Goal: Task Accomplishment & Management: Manage account settings

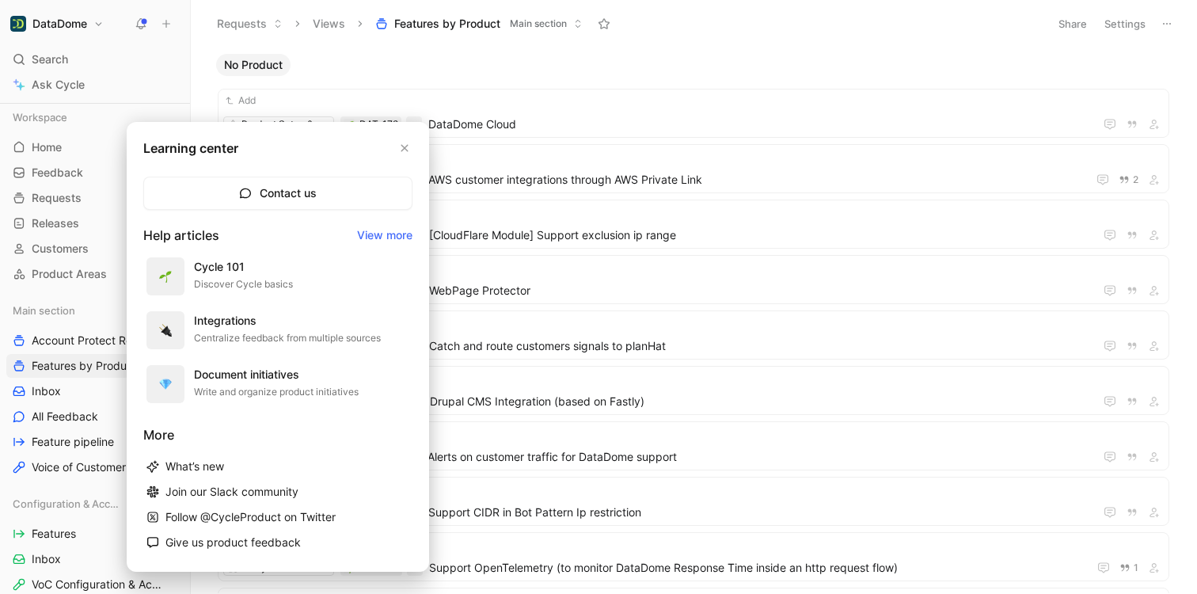
scroll to position [841, 0]
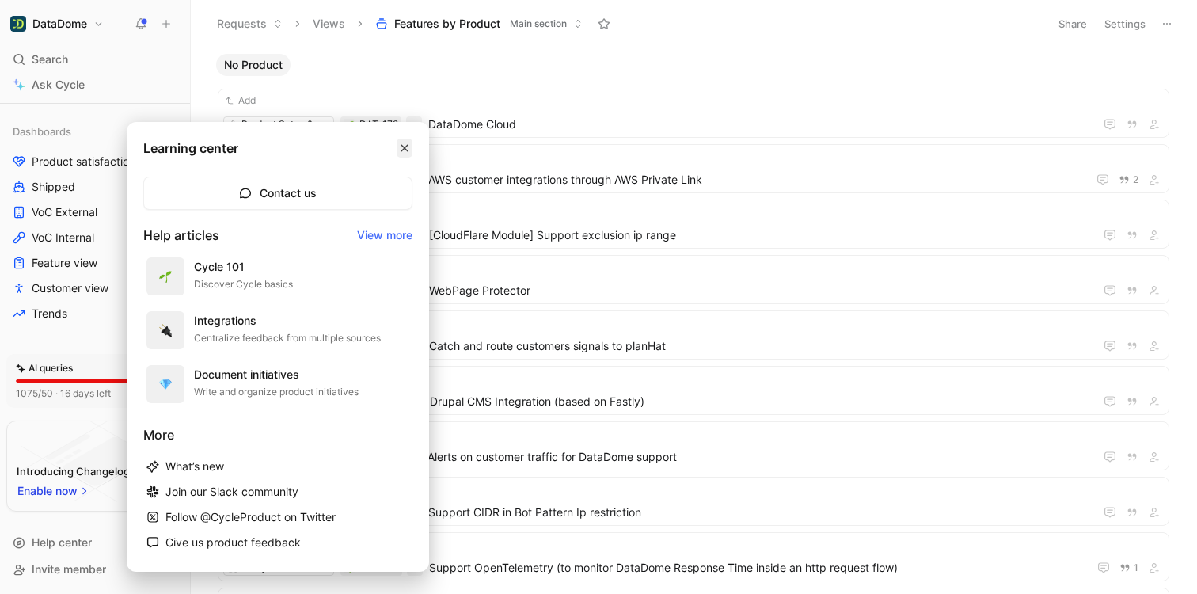
click at [405, 144] on icon "button" at bounding box center [405, 148] width 10 height 10
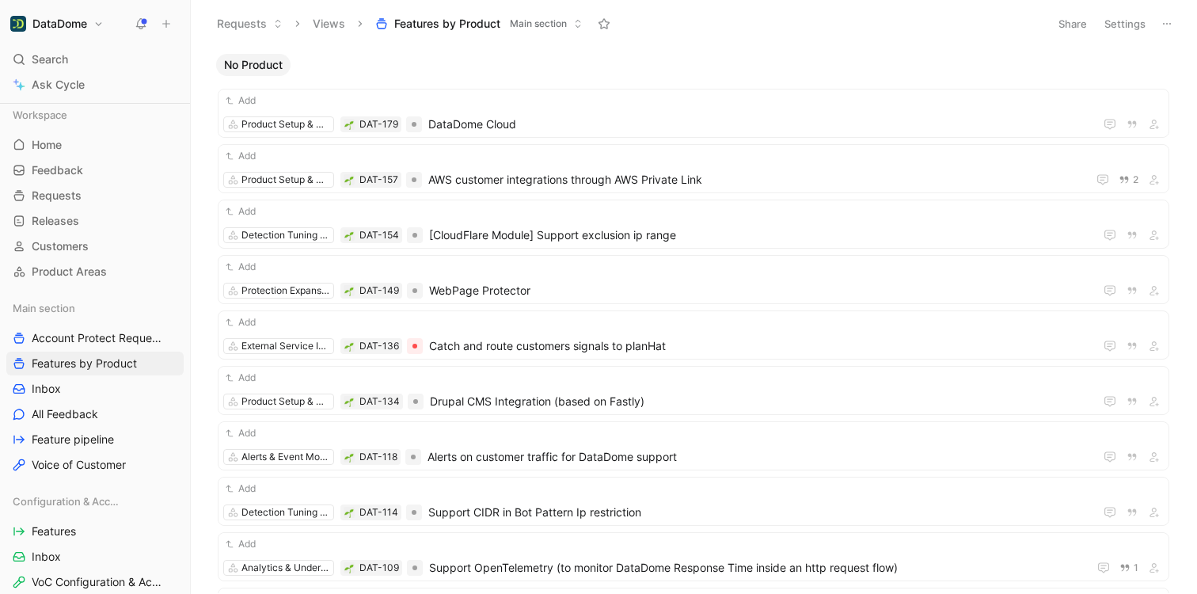
scroll to position [0, 0]
click at [58, 155] on link "Home G then H" at bounding box center [94, 147] width 177 height 24
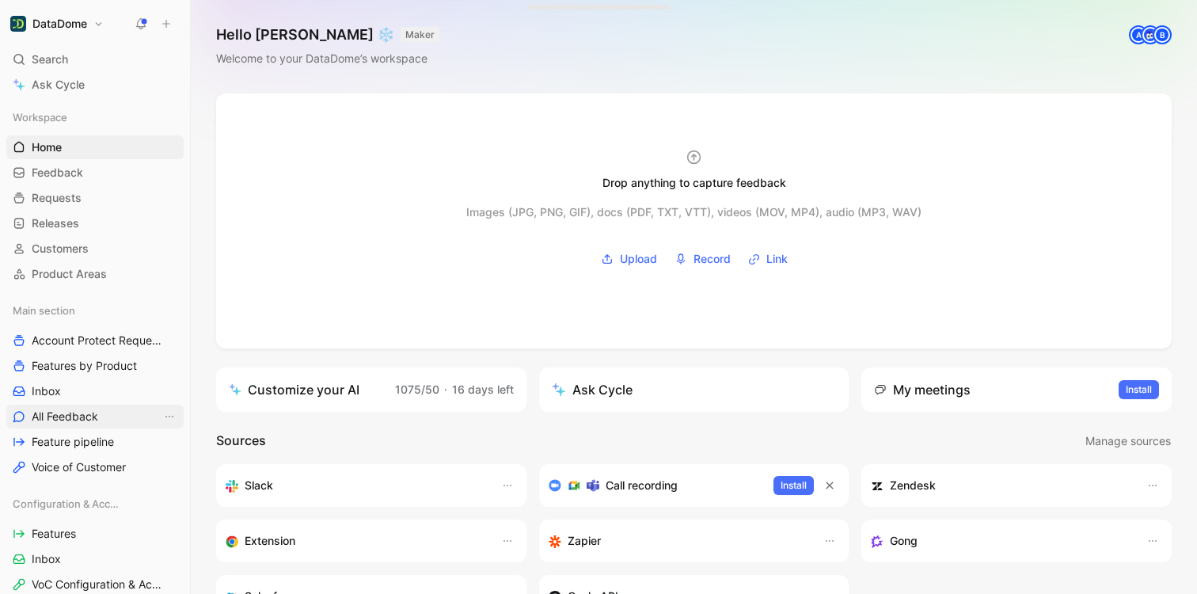
click at [60, 416] on span "All Feedback" at bounding box center [65, 417] width 67 height 16
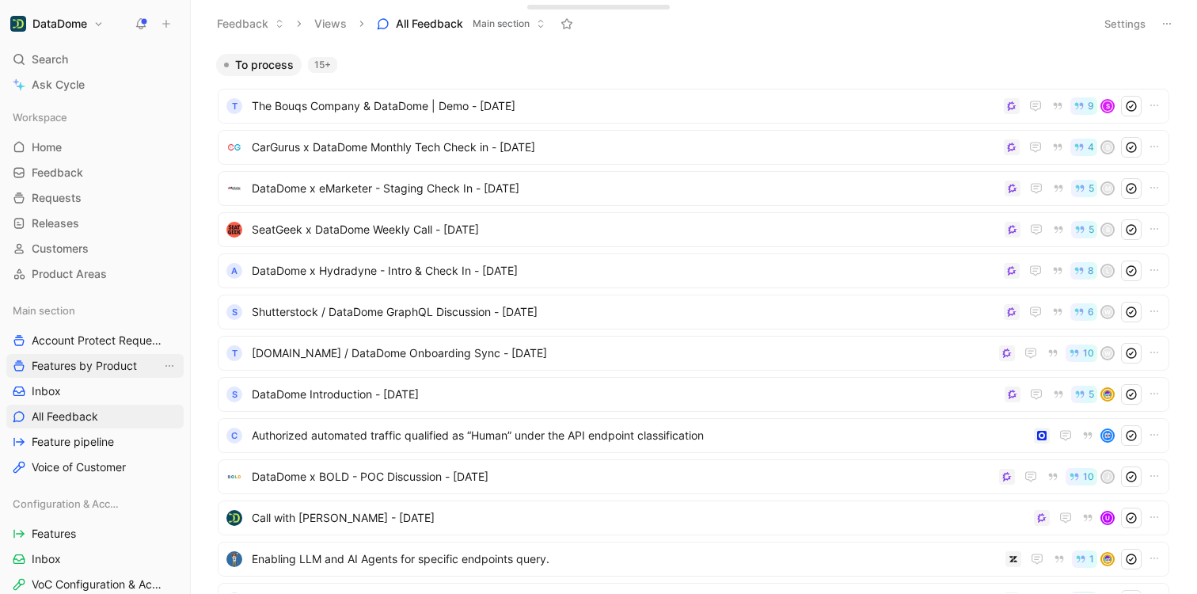
click at [57, 365] on span "Features by Product" at bounding box center [84, 366] width 105 height 16
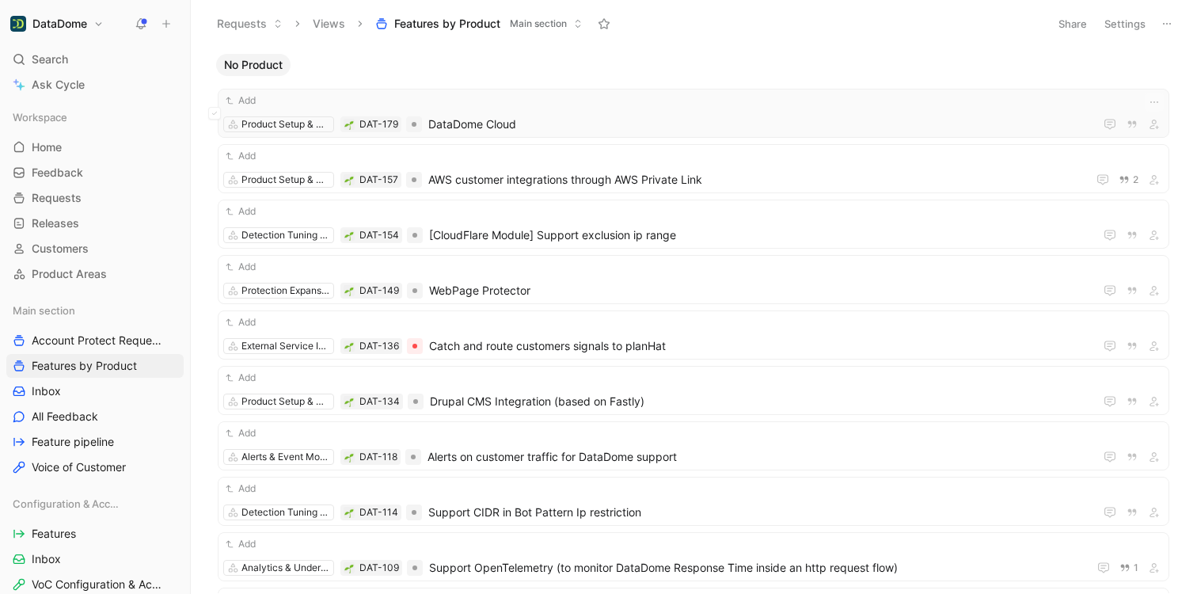
click at [492, 107] on div "Add" at bounding box center [693, 101] width 941 height 16
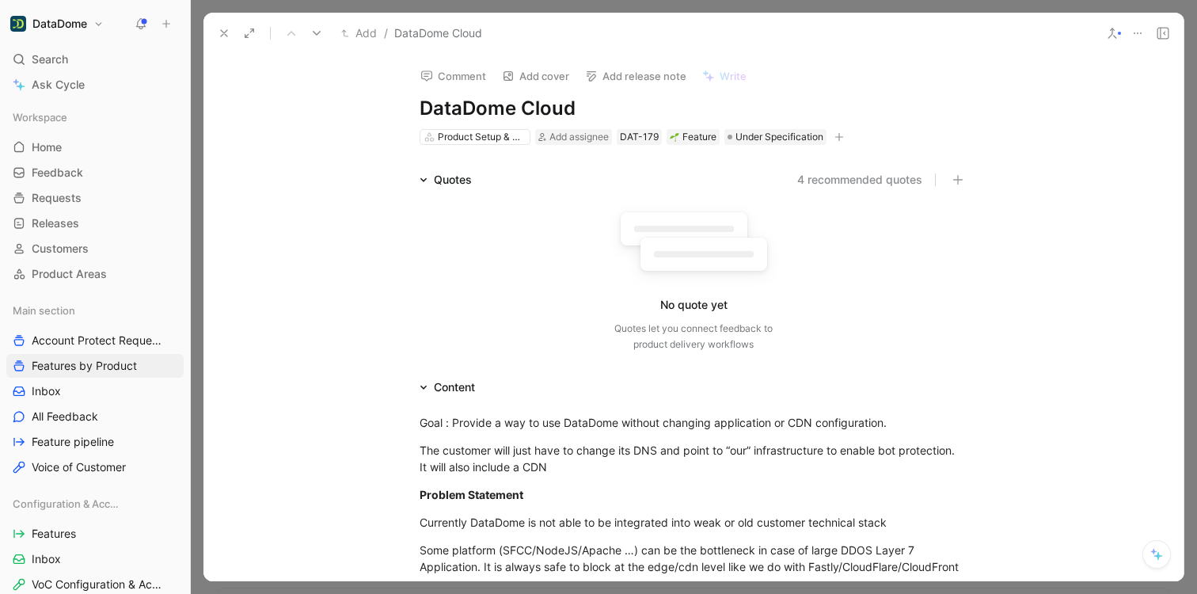
click at [420, 180] on icon at bounding box center [423, 180] width 6 height 4
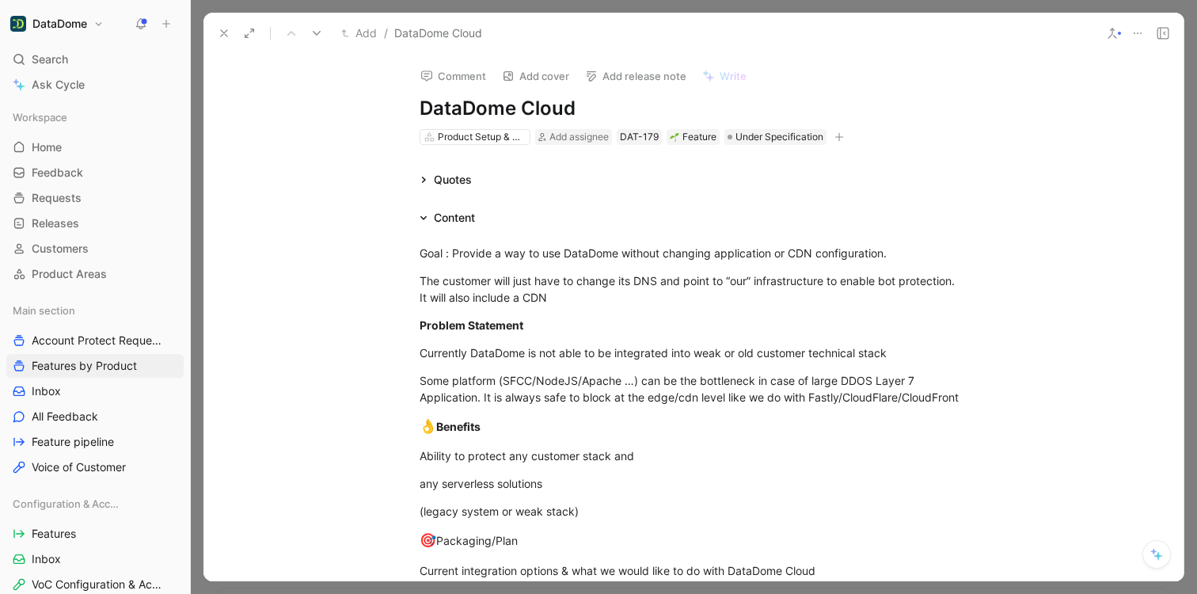
click at [420, 180] on icon at bounding box center [424, 180] width 8 height 8
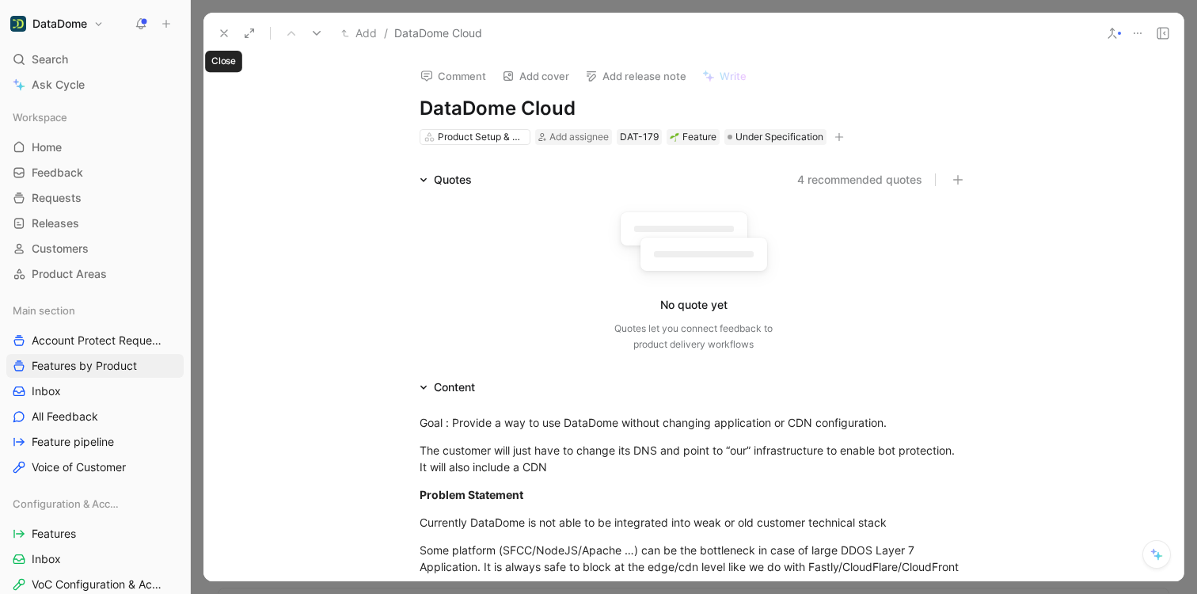
click at [219, 32] on icon at bounding box center [224, 33] width 13 height 13
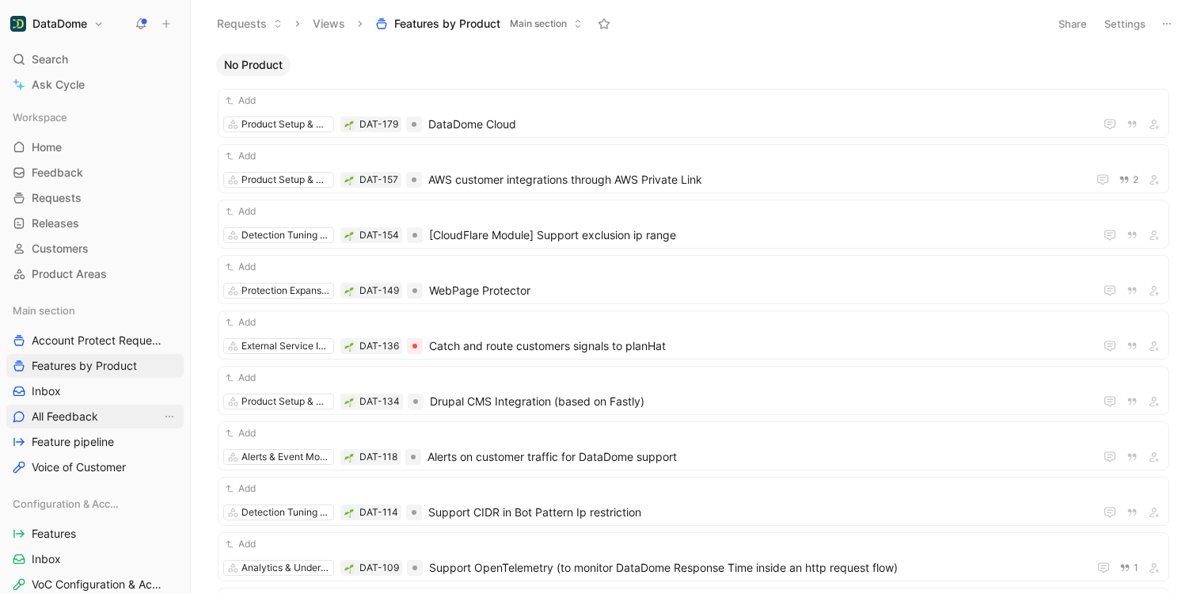
click at [66, 422] on span "All Feedback" at bounding box center [65, 417] width 67 height 16
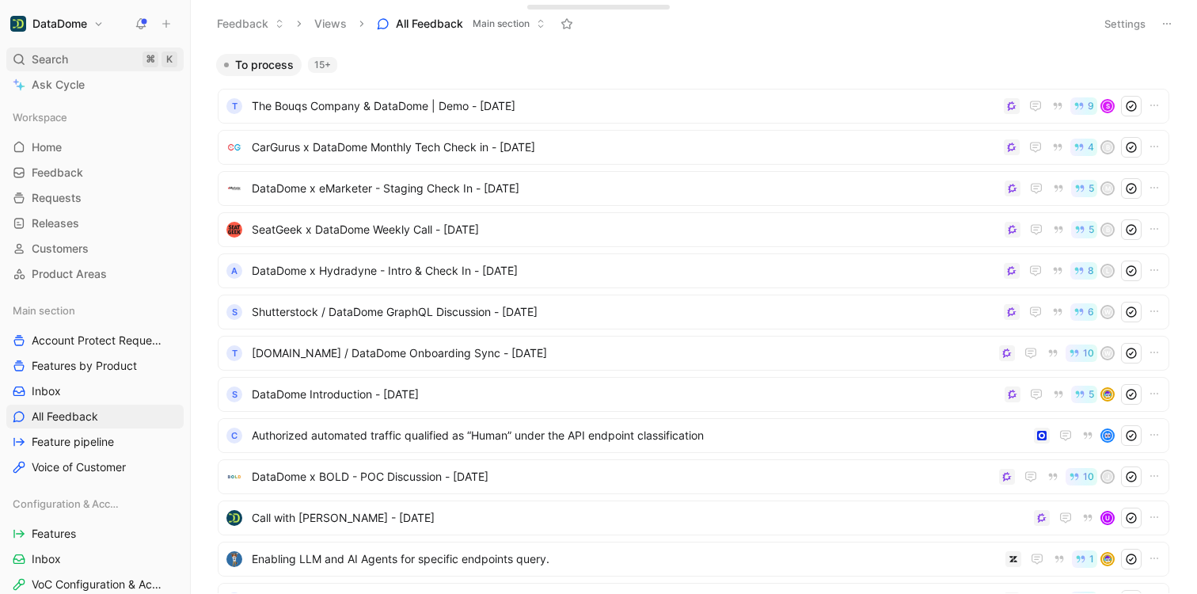
click at [106, 57] on div "Search ⌘ K" at bounding box center [94, 60] width 177 height 24
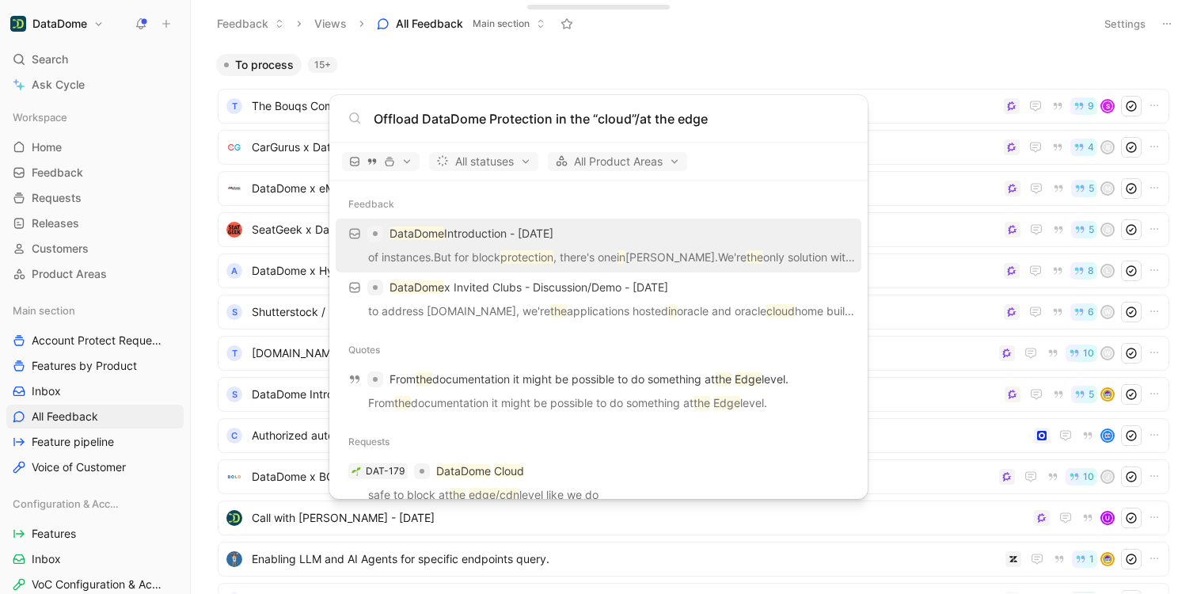
type input "Offload DataDome Protection in the “cloud”/at the edge"
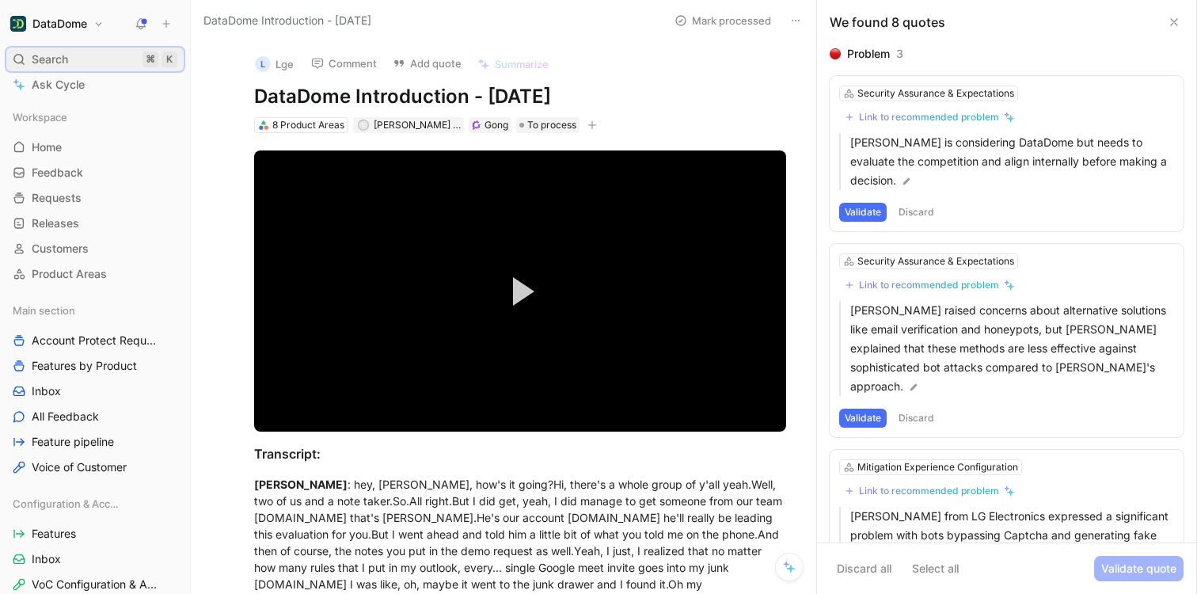
click at [100, 61] on div "Search ⌘ K" at bounding box center [94, 60] width 177 height 24
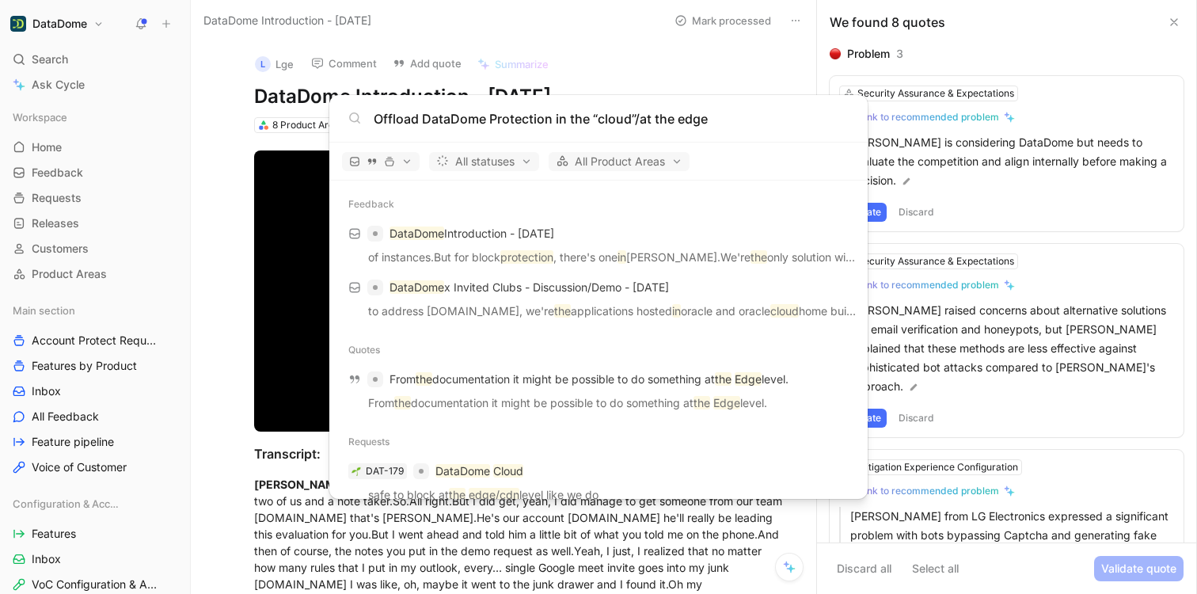
drag, startPoint x: 695, startPoint y: 120, endPoint x: 591, endPoint y: 116, distance: 103.8
click at [591, 116] on input "Offload DataDome Protection in the “cloud”/at the edge" at bounding box center [611, 118] width 475 height 19
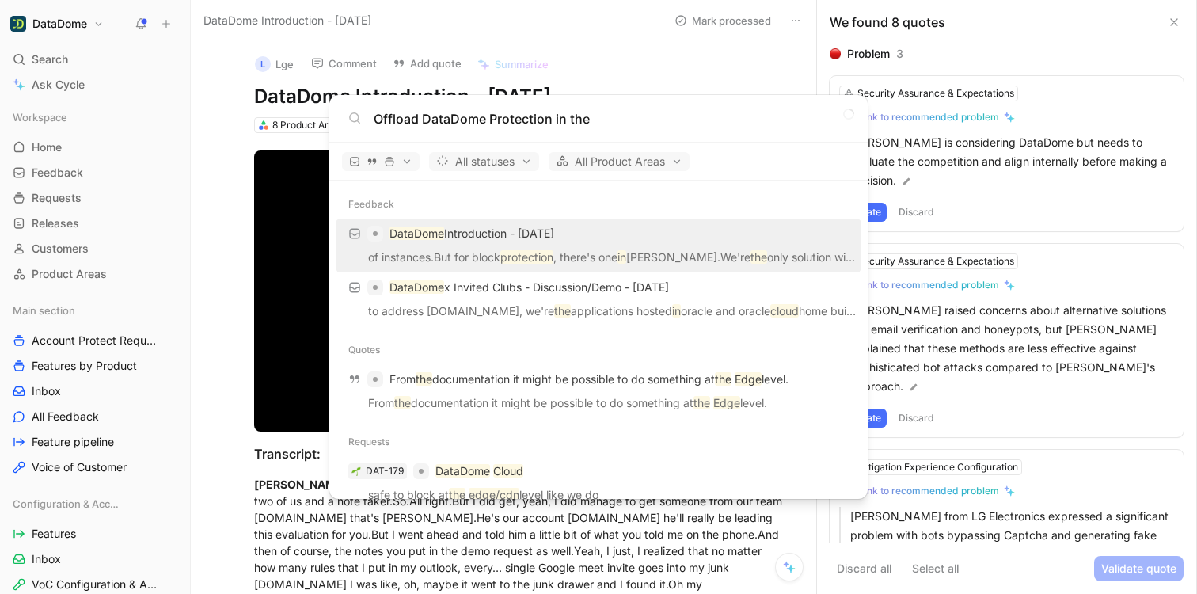
type input "Offload DataDome Protection in the"
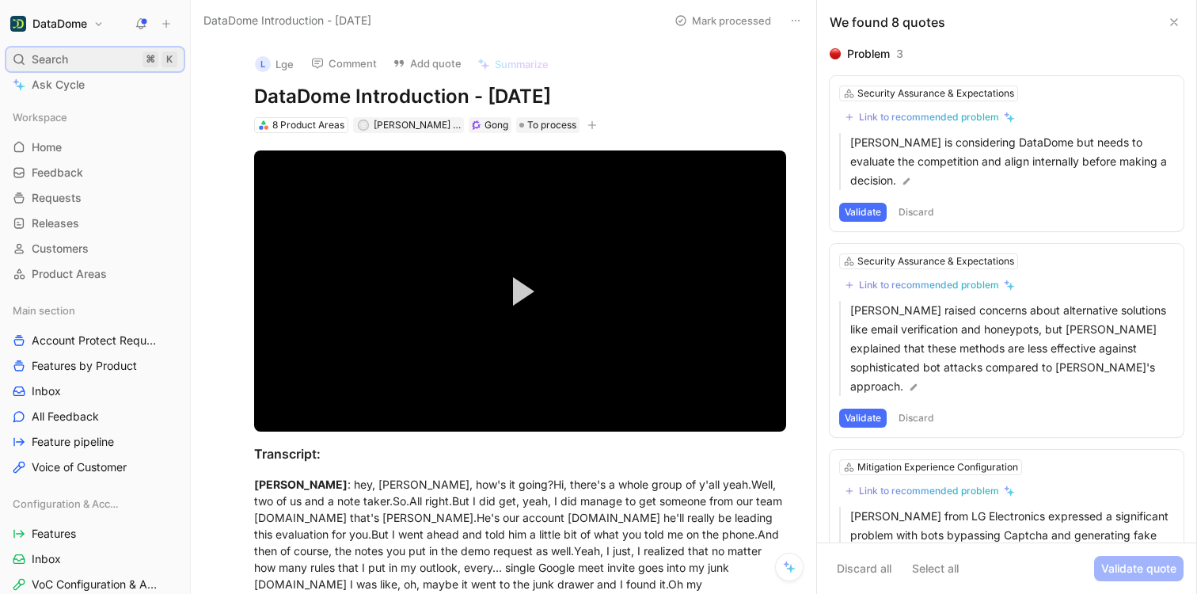
click at [97, 55] on div "Search ⌘ K" at bounding box center [94, 60] width 177 height 24
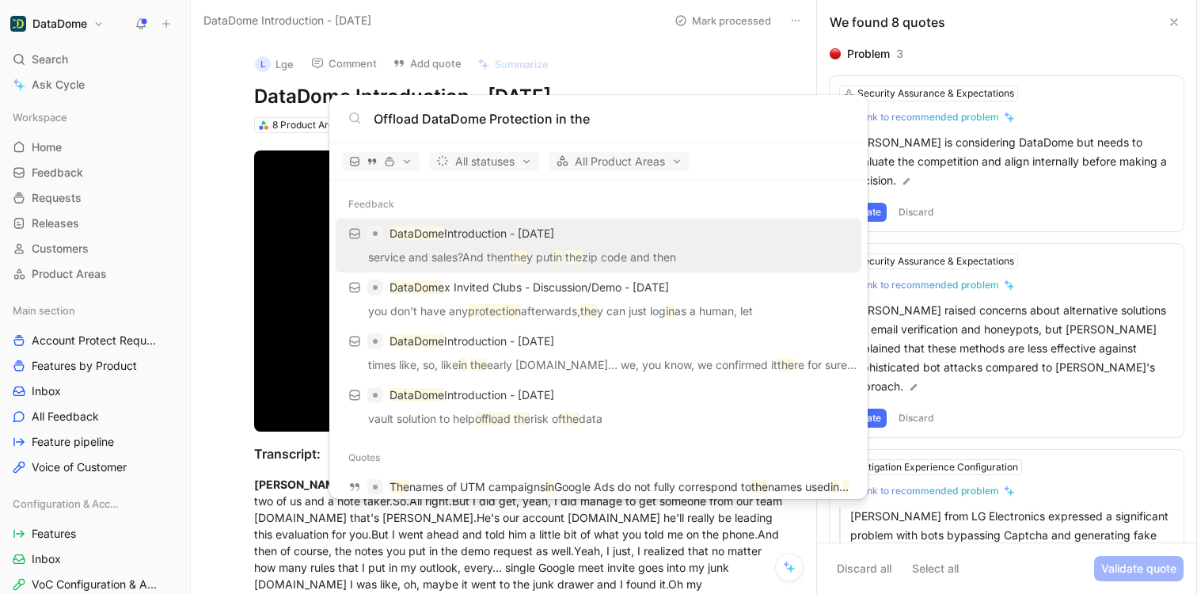
type input "Offload DataDome Protection in the"
click at [72, 146] on body "DataDome Search ⌘ K Ask Cycle Workspace Home G then H Feedback G then F Request…" at bounding box center [598, 297] width 1197 height 594
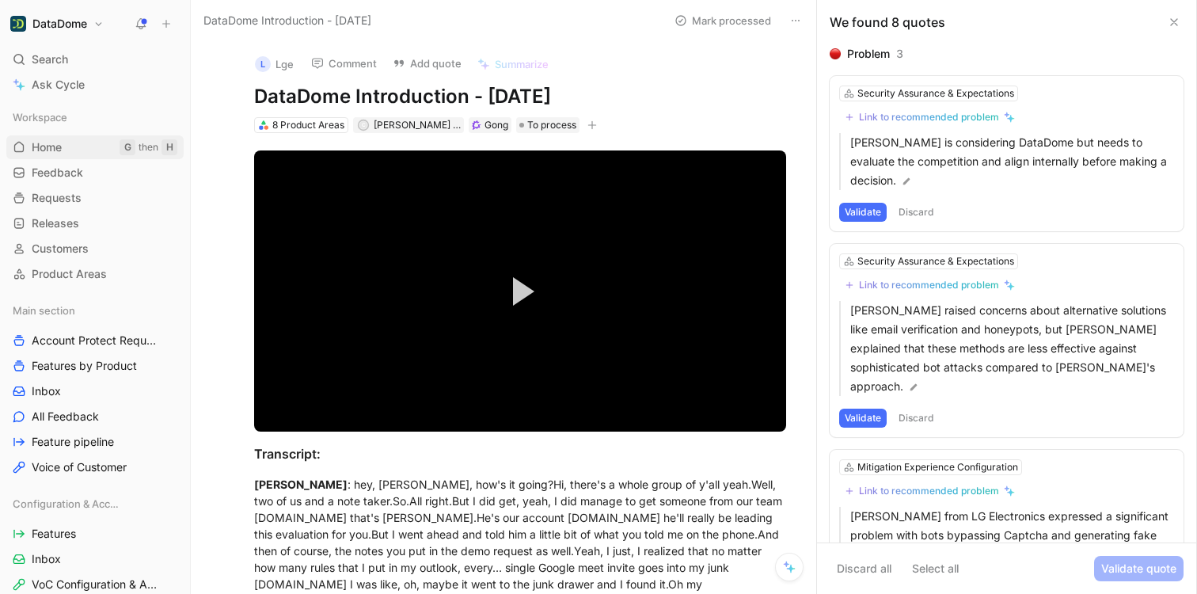
click at [63, 146] on link "Home G then H" at bounding box center [94, 147] width 177 height 24
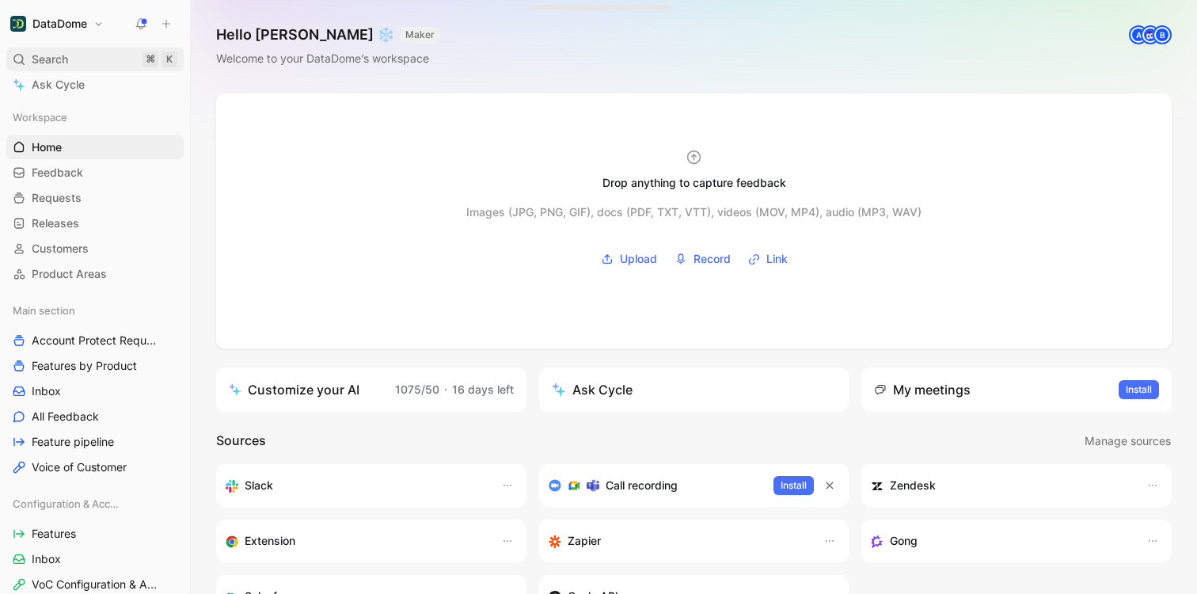
click at [74, 55] on div "Search ⌘ K" at bounding box center [94, 60] width 177 height 24
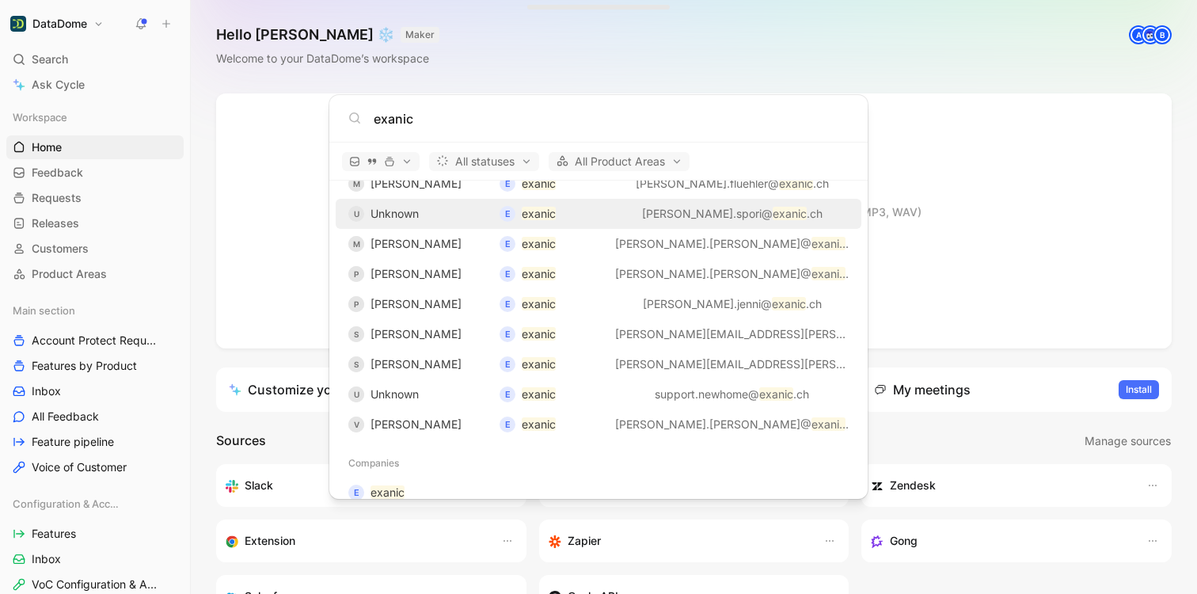
scroll to position [101, 0]
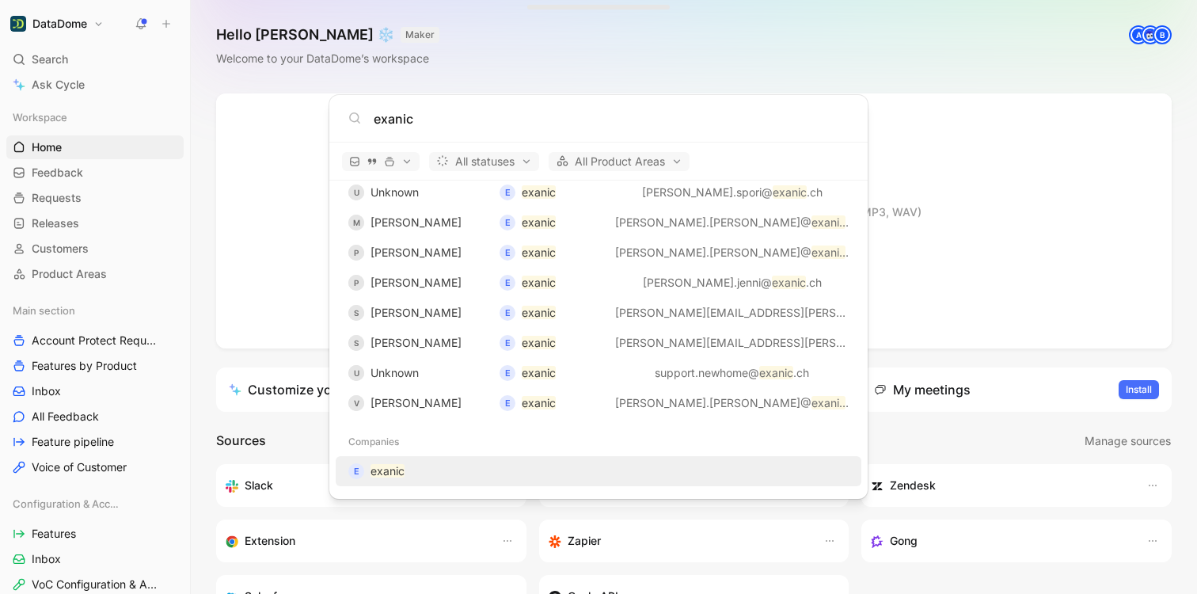
type input "exanic"
click at [390, 477] on mark "exanic" at bounding box center [388, 470] width 34 height 13
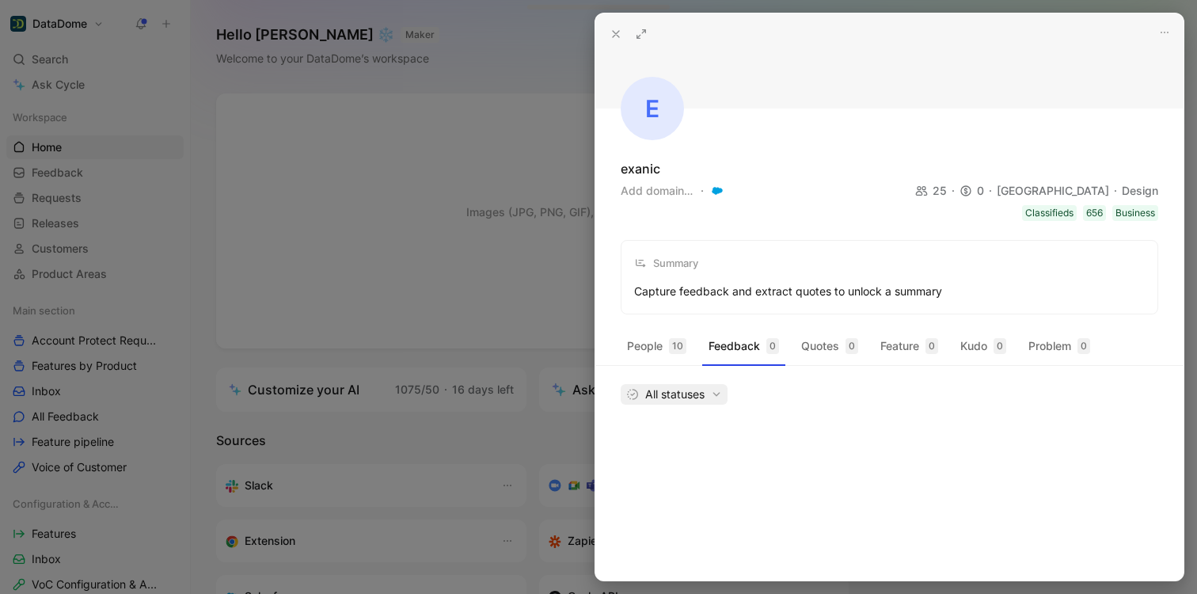
click at [671, 395] on span "All statuses" at bounding box center [674, 394] width 96 height 19
click at [204, 370] on div at bounding box center [598, 297] width 1197 height 594
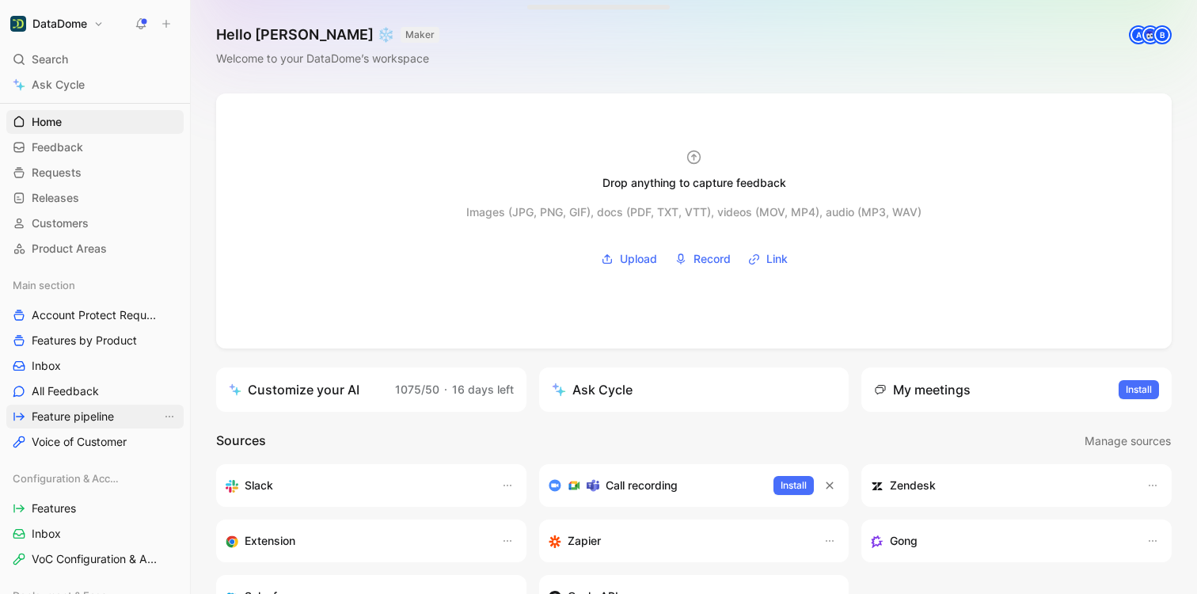
scroll to position [59, 0]
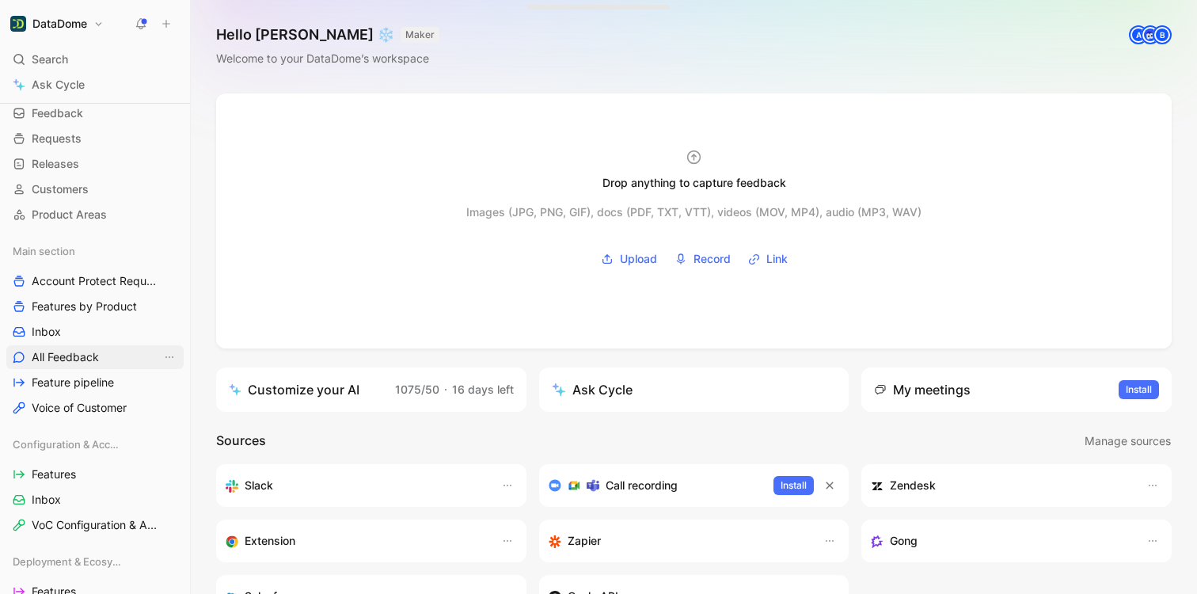
click at [80, 363] on span "All Feedback" at bounding box center [65, 357] width 67 height 16
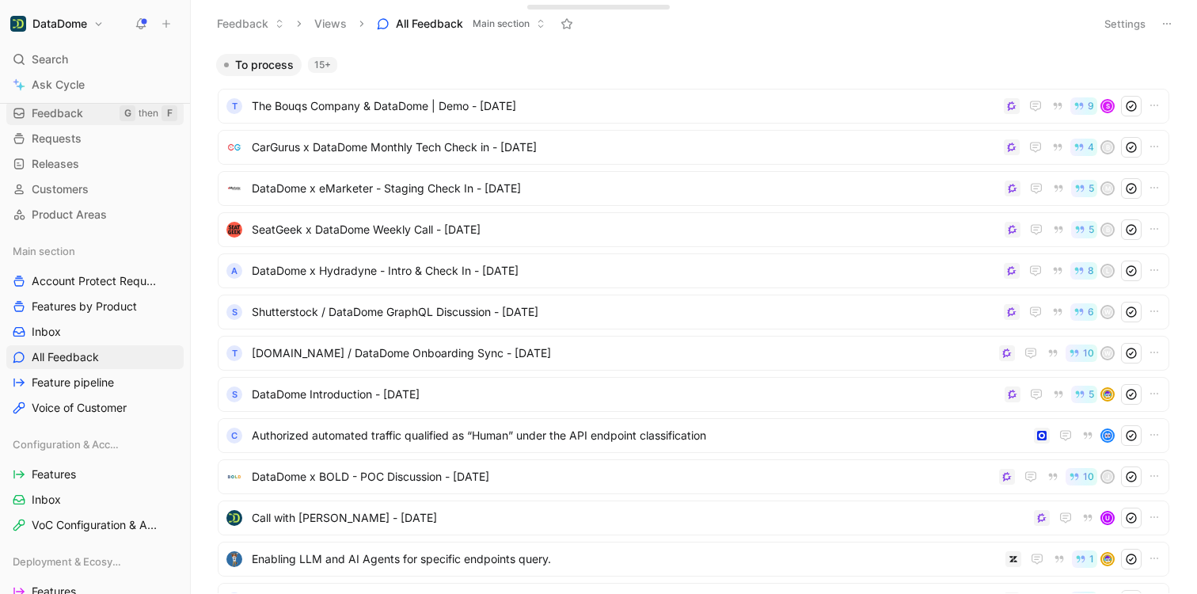
click at [61, 116] on span "Feedback" at bounding box center [57, 113] width 51 height 16
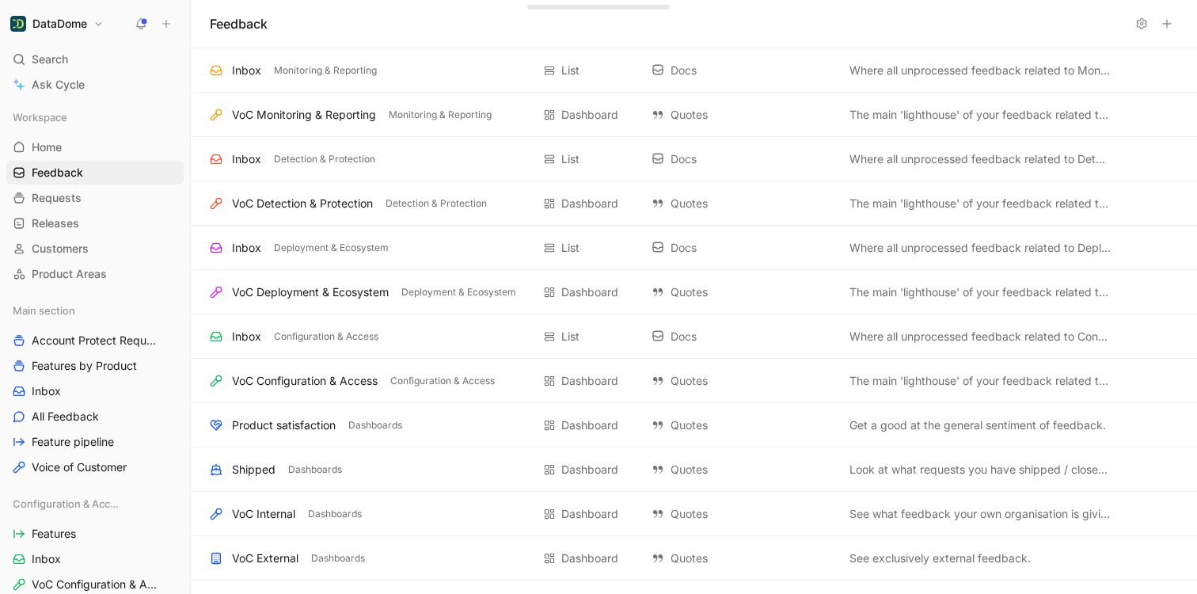
click at [1167, 28] on use at bounding box center [1167, 24] width 8 height 8
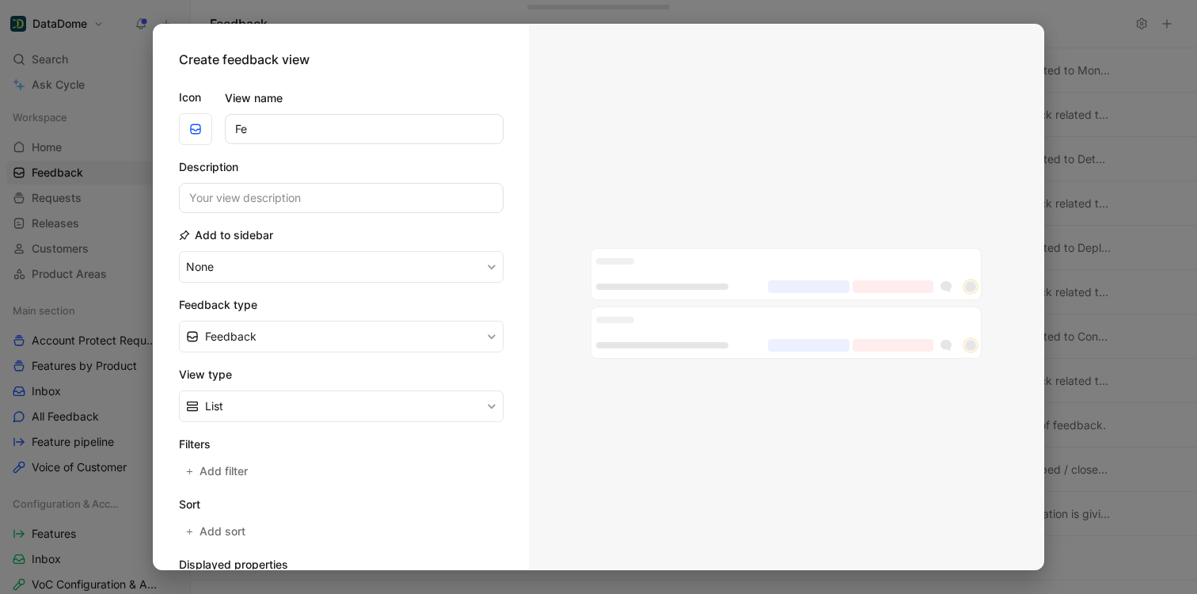
type input "F"
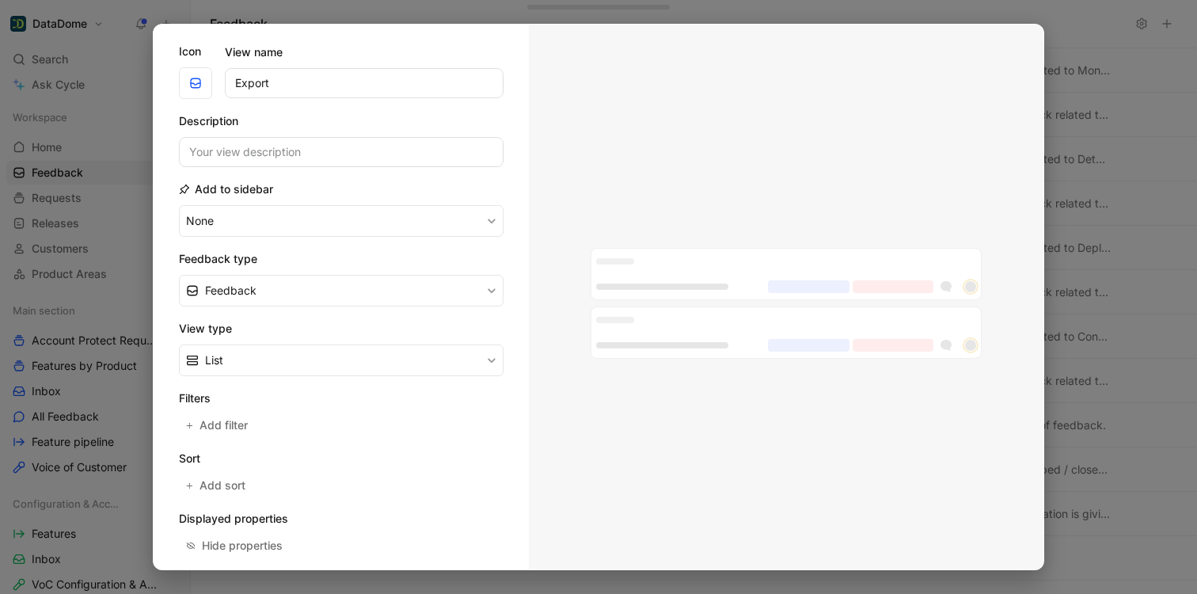
scroll to position [188, 0]
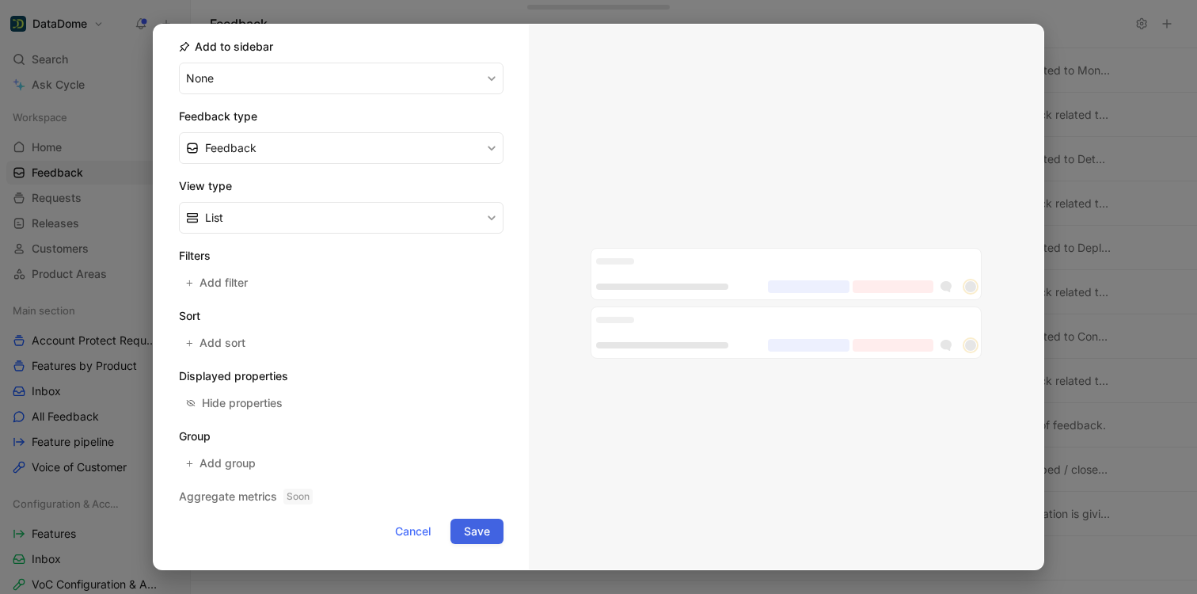
type input "Export"
click at [464, 530] on span "Save" at bounding box center [477, 531] width 26 height 19
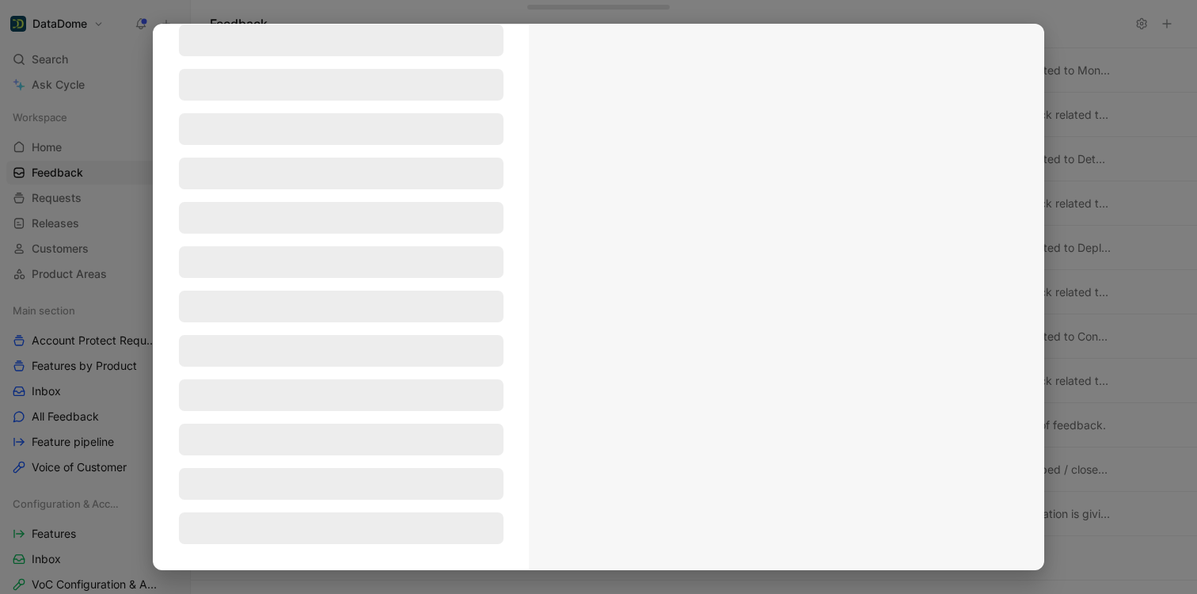
scroll to position [108, 0]
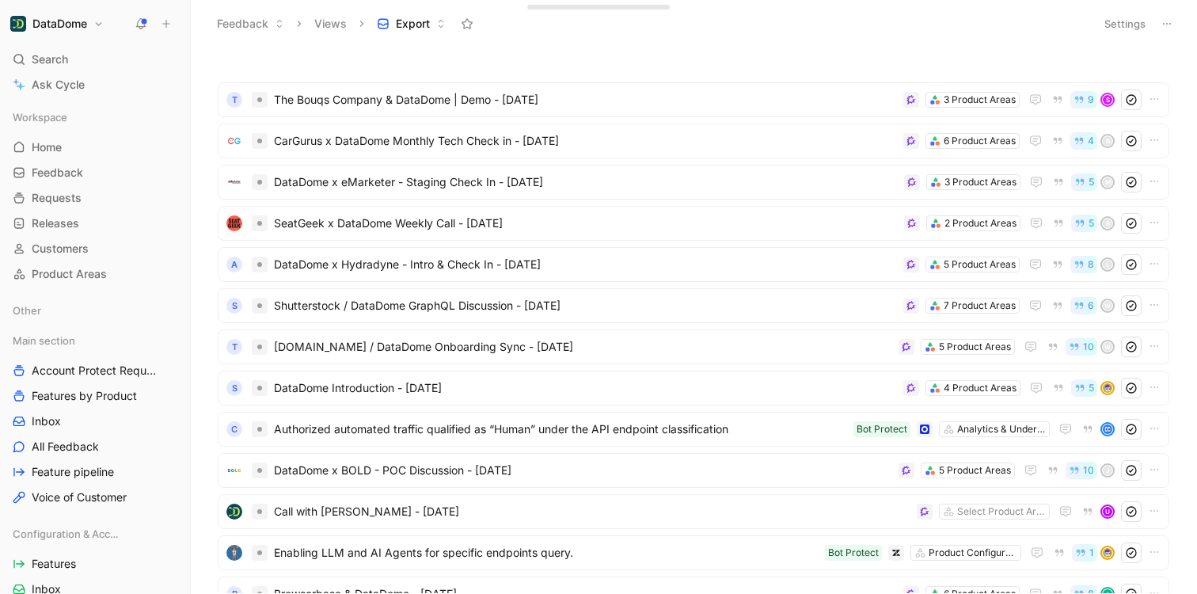
click at [1128, 25] on button "Settings" at bounding box center [1124, 24] width 55 height 22
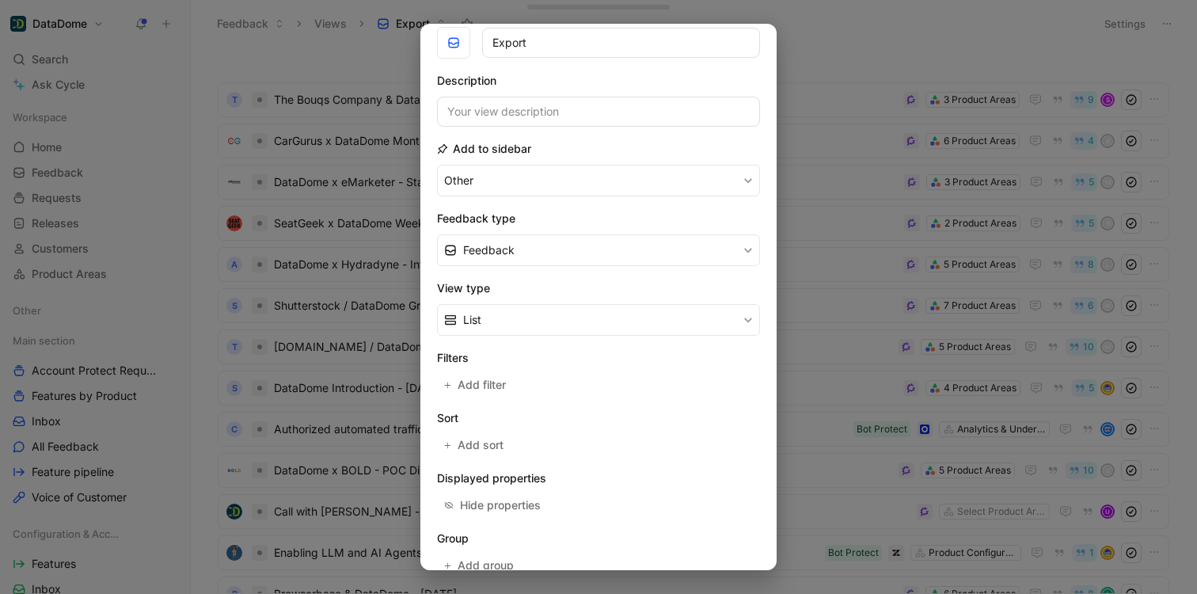
scroll to position [160, 0]
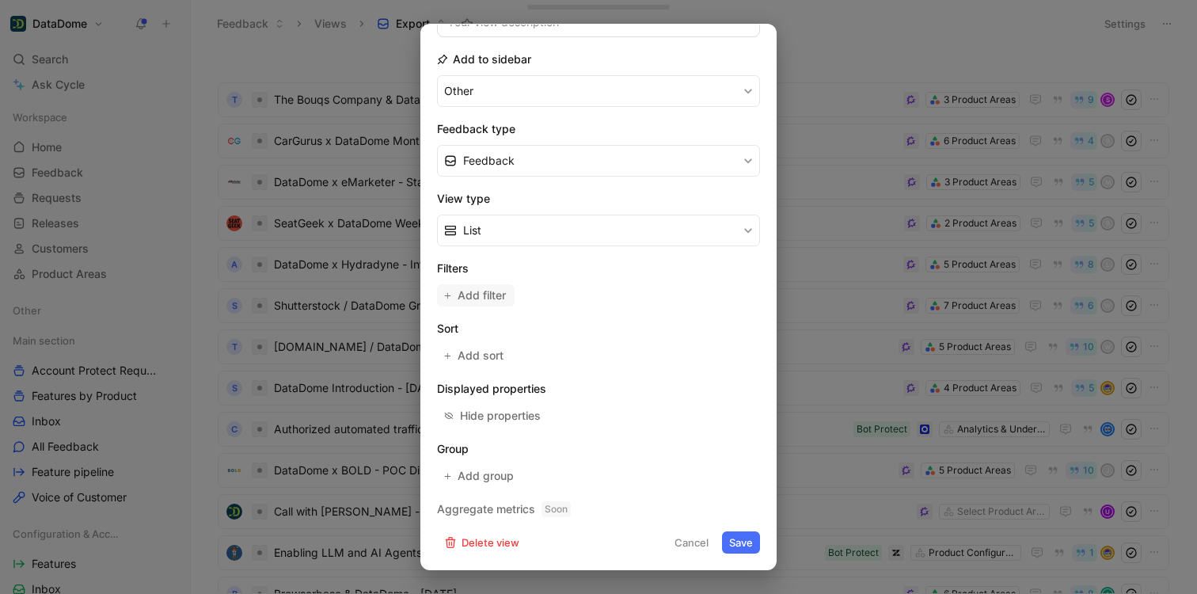
click at [479, 288] on span "Add filter" at bounding box center [483, 295] width 50 height 19
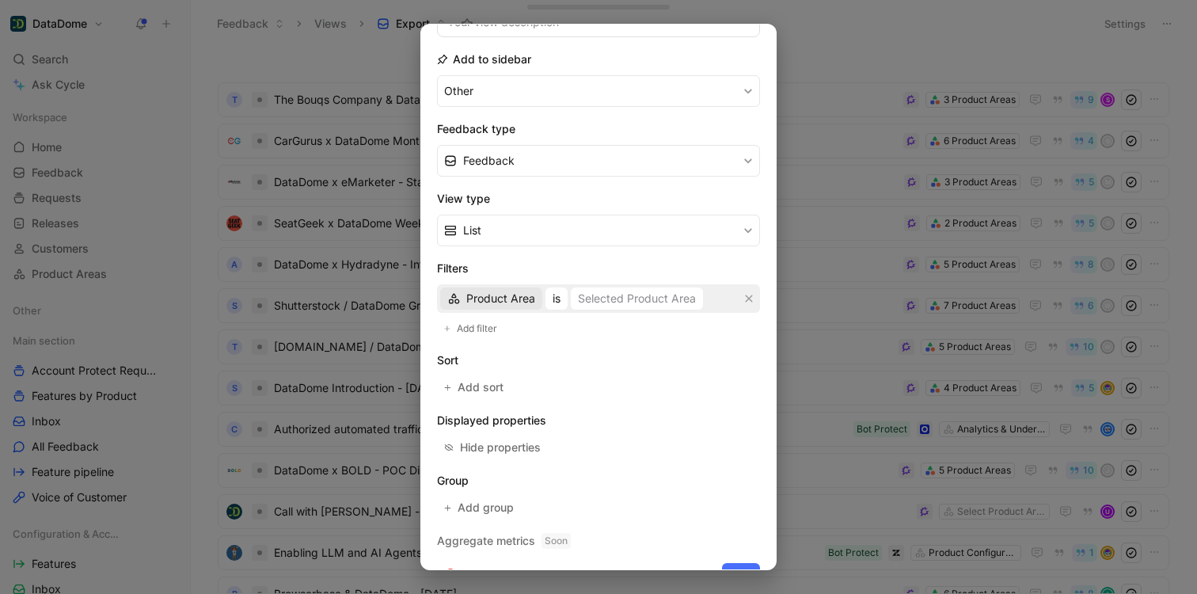
click at [509, 299] on span "Product Area" at bounding box center [500, 298] width 69 height 19
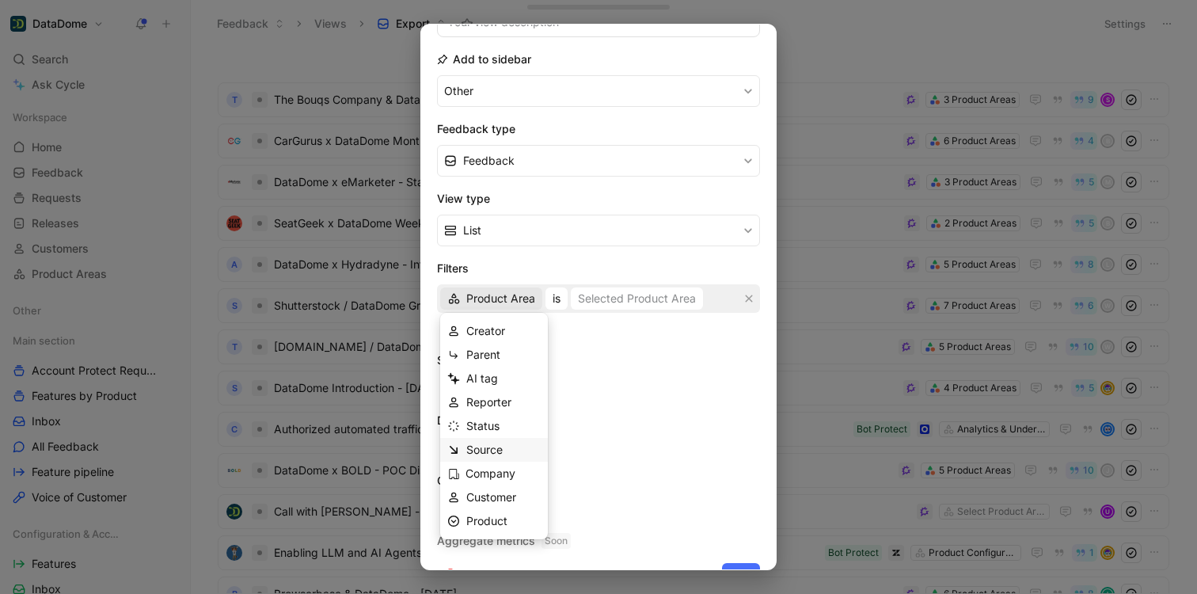
click at [485, 450] on span "Source" at bounding box center [484, 449] width 36 height 13
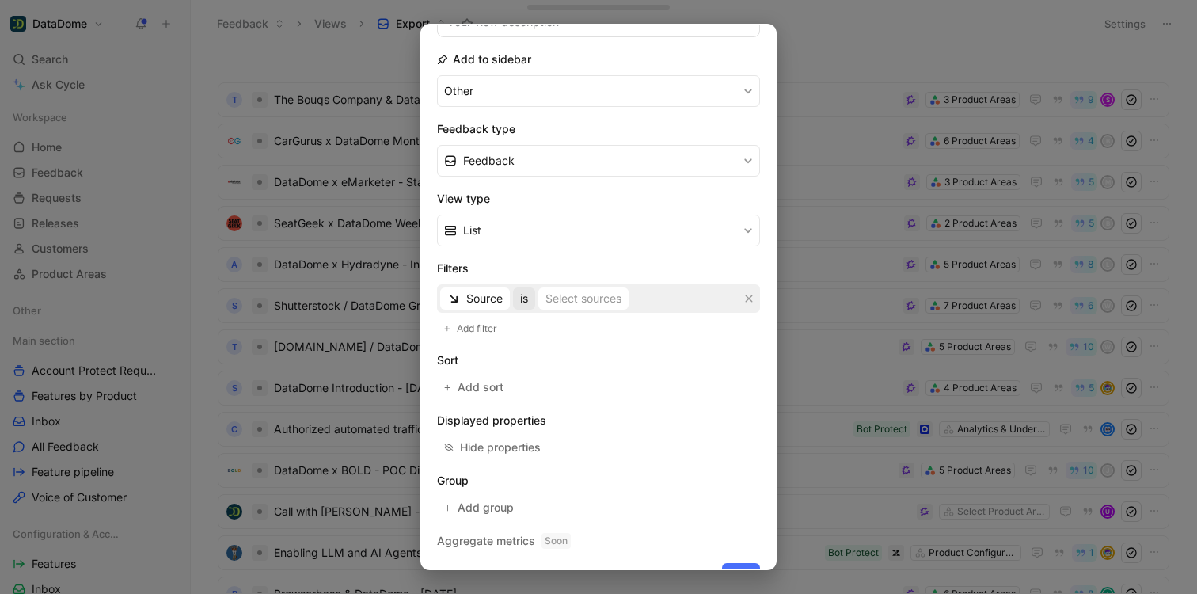
click at [526, 302] on span "is" at bounding box center [524, 298] width 8 height 19
click at [539, 354] on span "is not" at bounding box center [535, 354] width 28 height 13
click at [577, 299] on div "Select sources" at bounding box center [603, 298] width 76 height 19
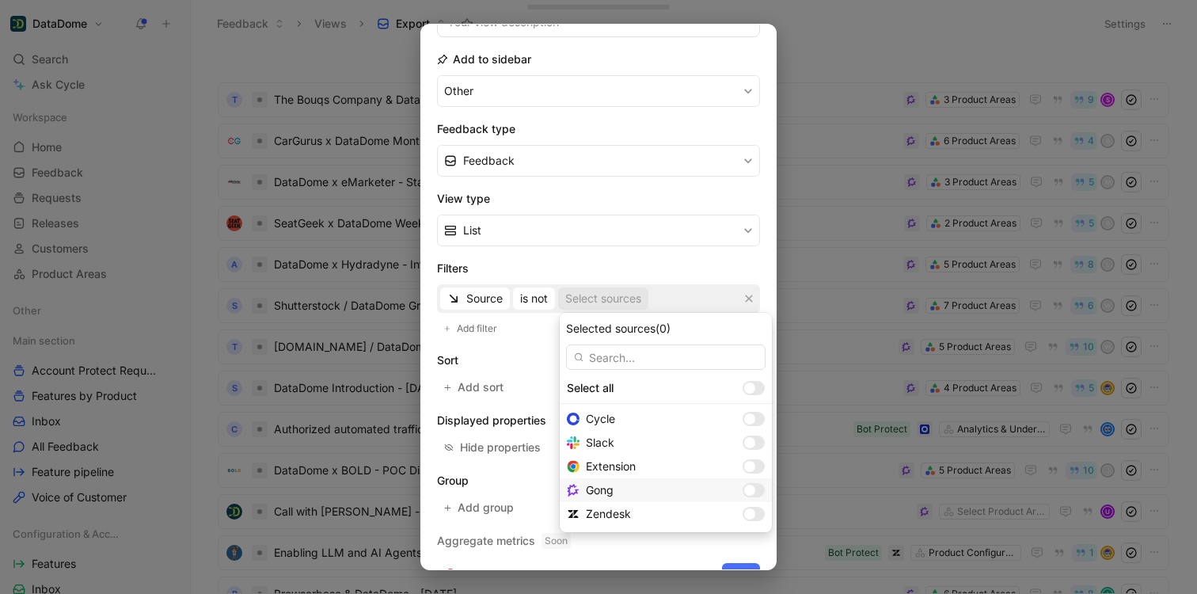
click at [744, 491] on div at bounding box center [749, 490] width 11 height 11
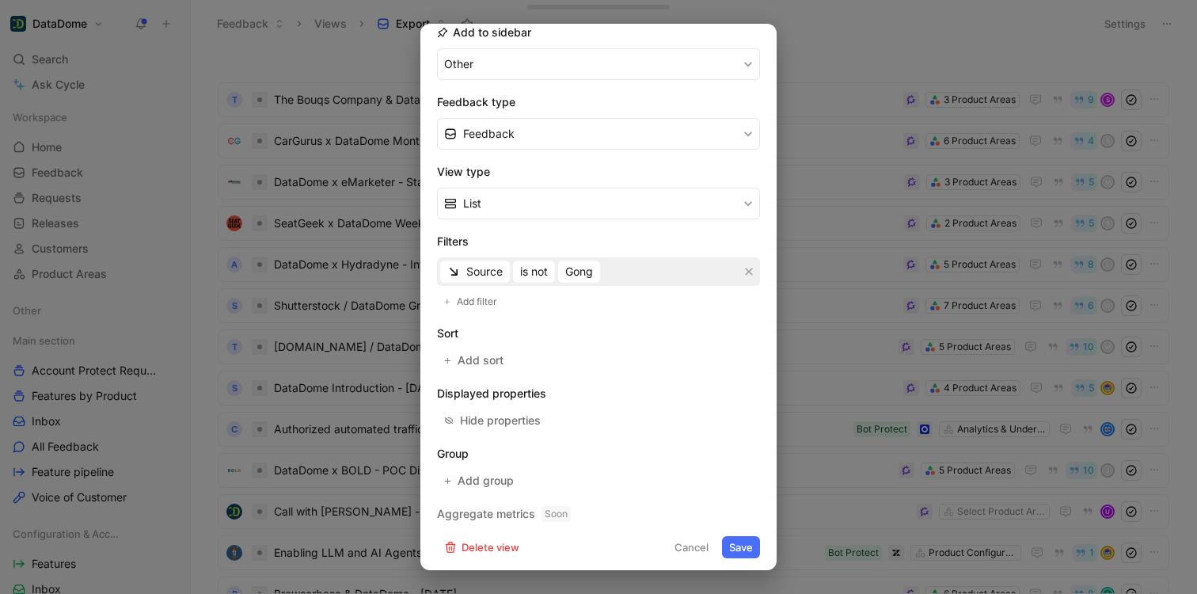
scroll to position [192, 0]
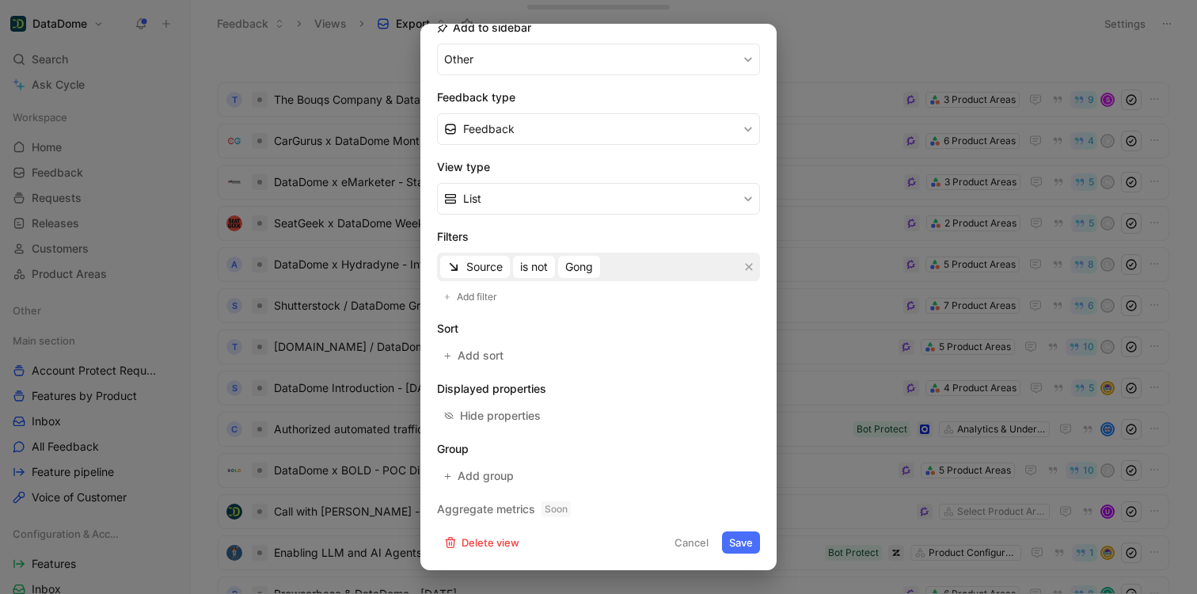
click at [727, 538] on button "Save" at bounding box center [741, 542] width 38 height 22
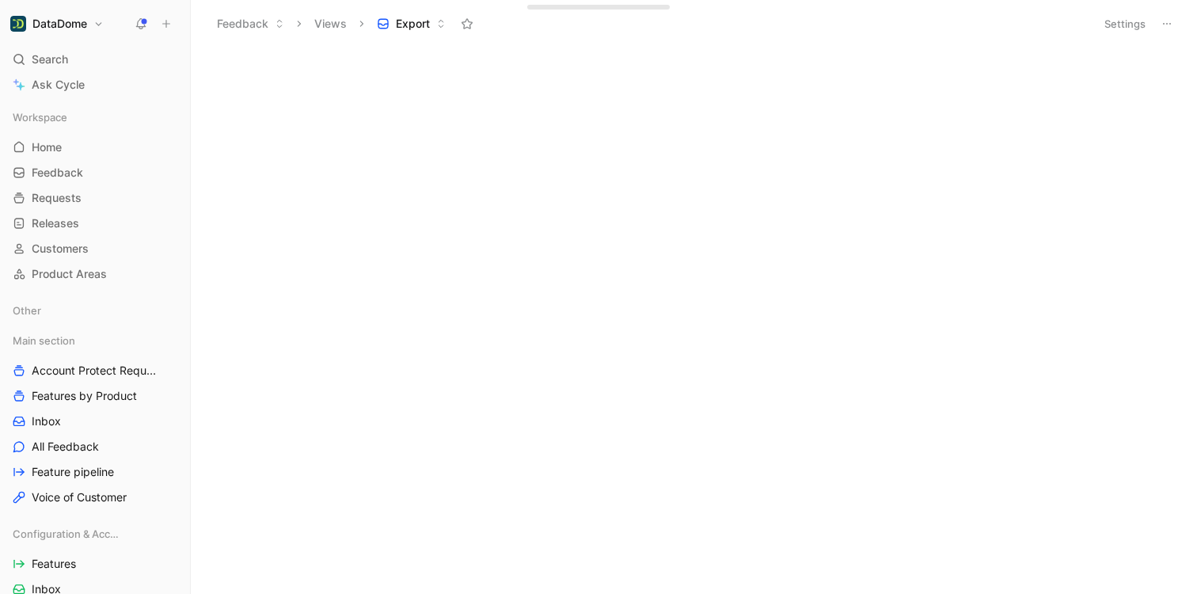
scroll to position [0, 0]
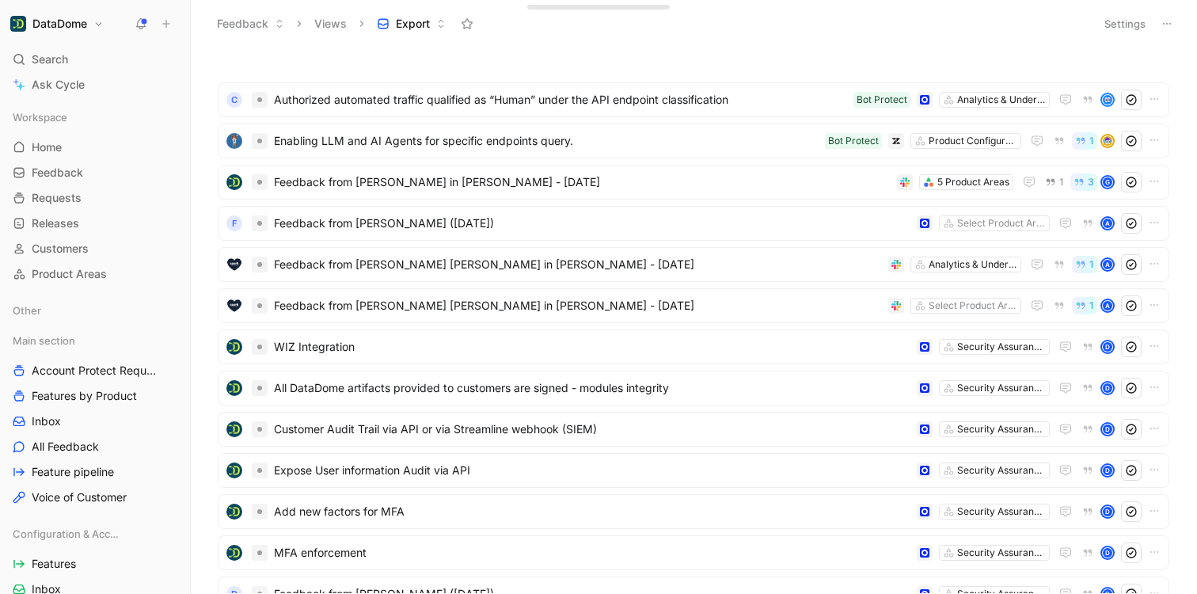
click at [67, 28] on h1 "DataDome" at bounding box center [59, 24] width 55 height 14
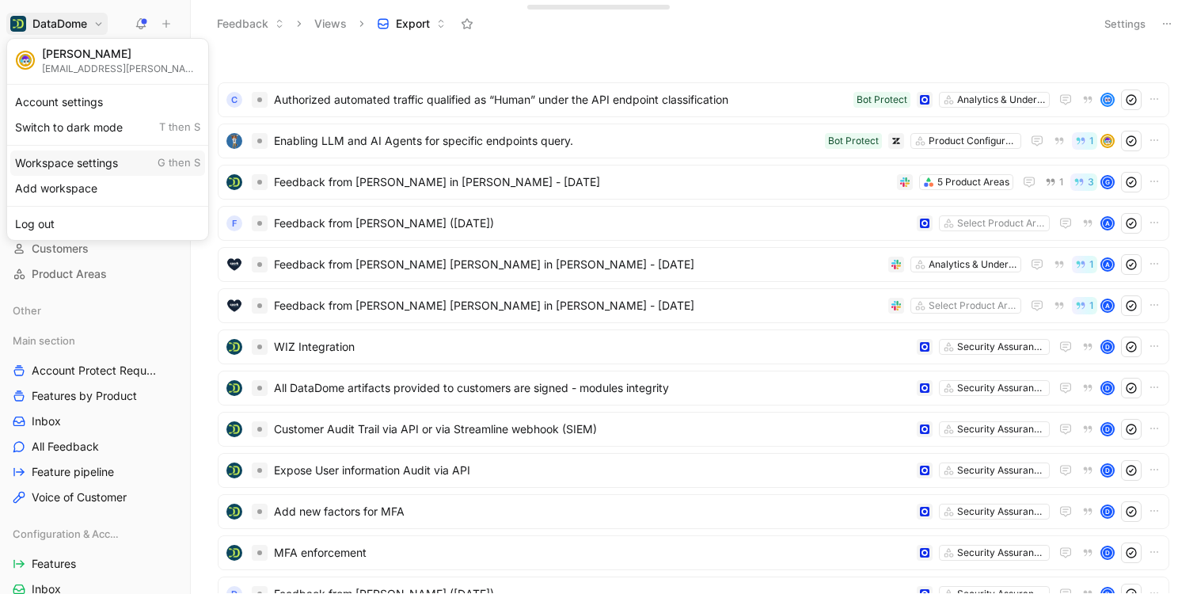
click at [67, 161] on div "Workspace settings G then S" at bounding box center [107, 162] width 195 height 25
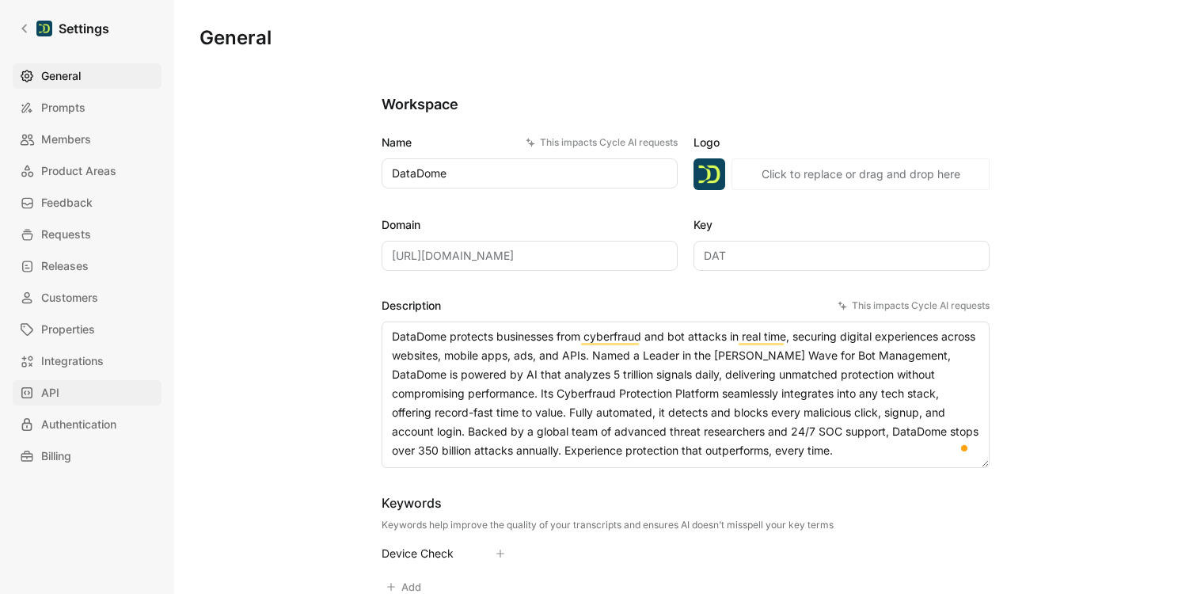
click at [67, 387] on link "API" at bounding box center [87, 392] width 149 height 25
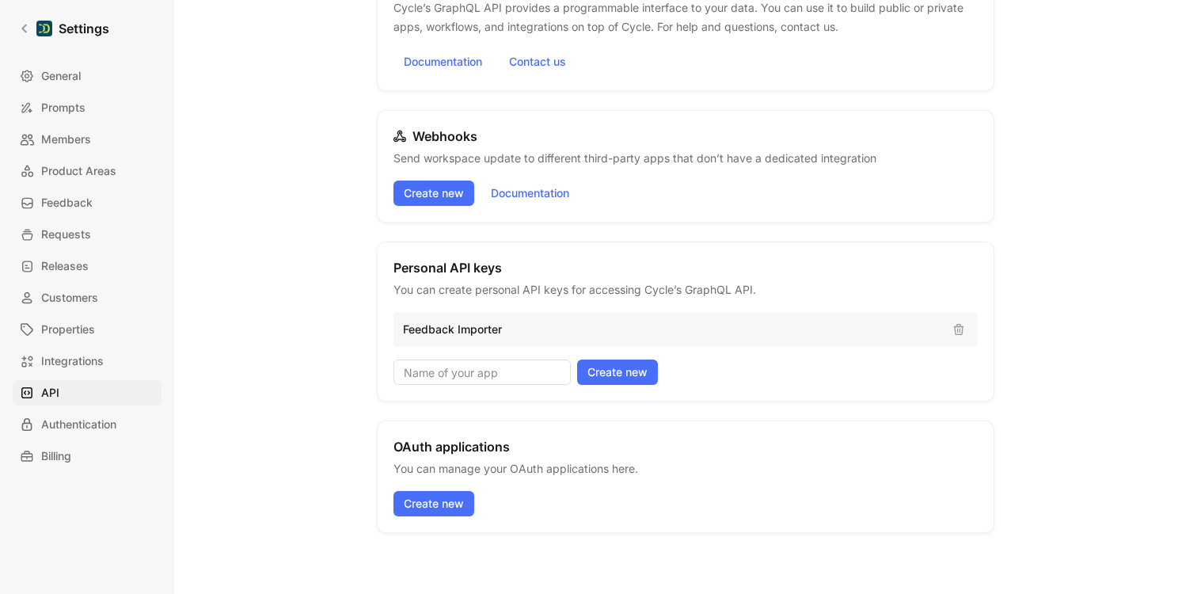
scroll to position [137, 0]
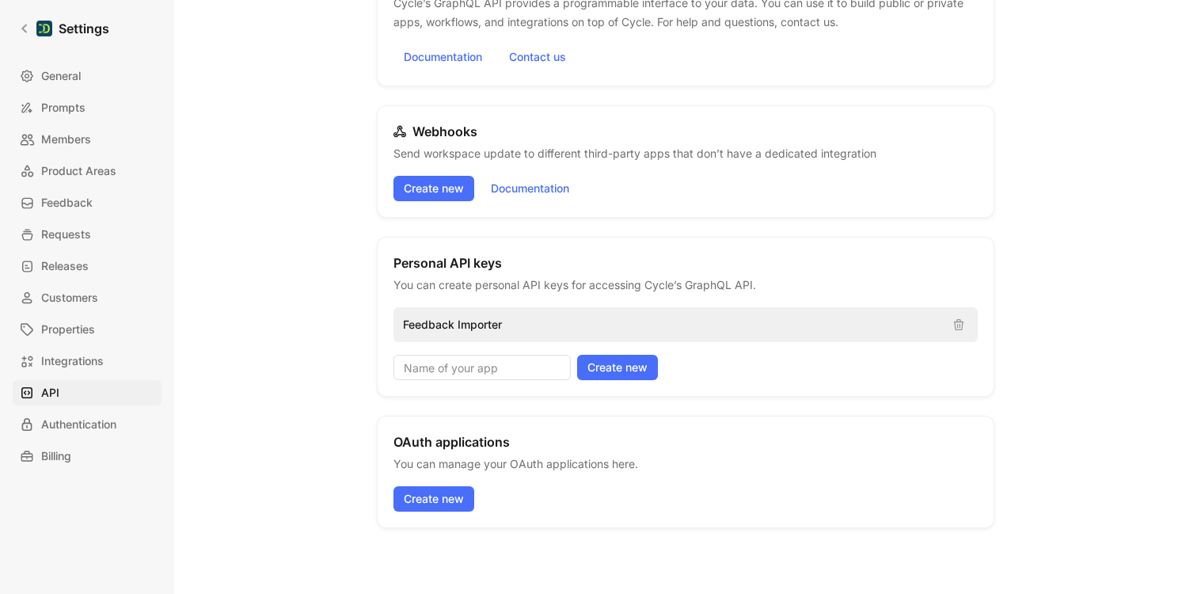
click at [735, 319] on p "Feedback Importer" at bounding box center [671, 324] width 537 height 19
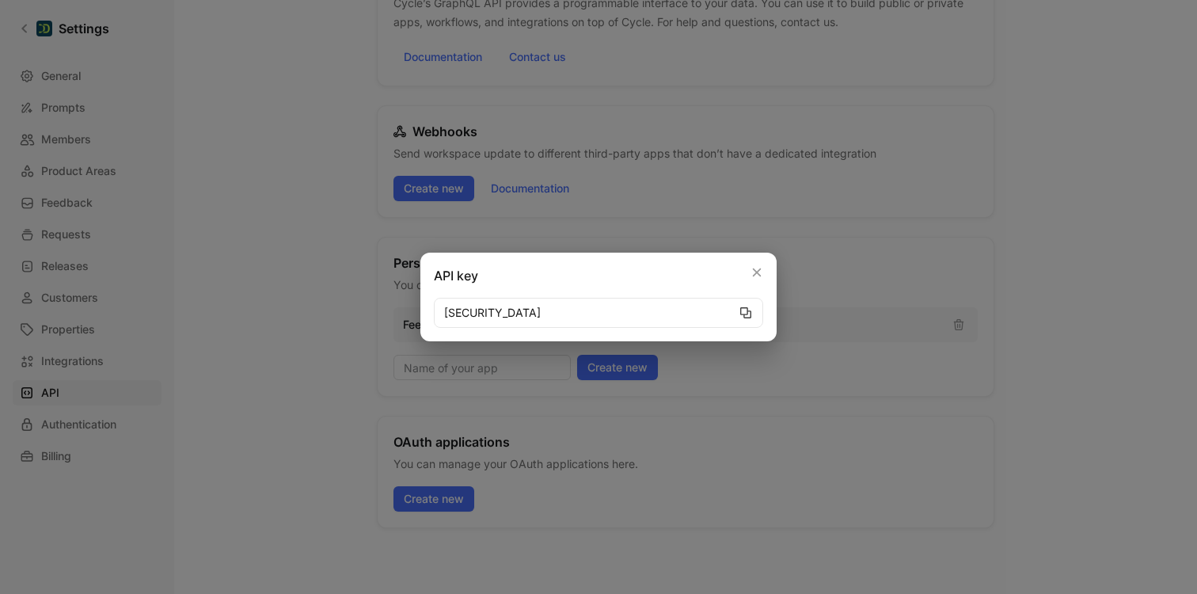
click at [747, 315] on icon "button" at bounding box center [745, 312] width 13 height 13
click at [758, 267] on button "button" at bounding box center [756, 272] width 19 height 19
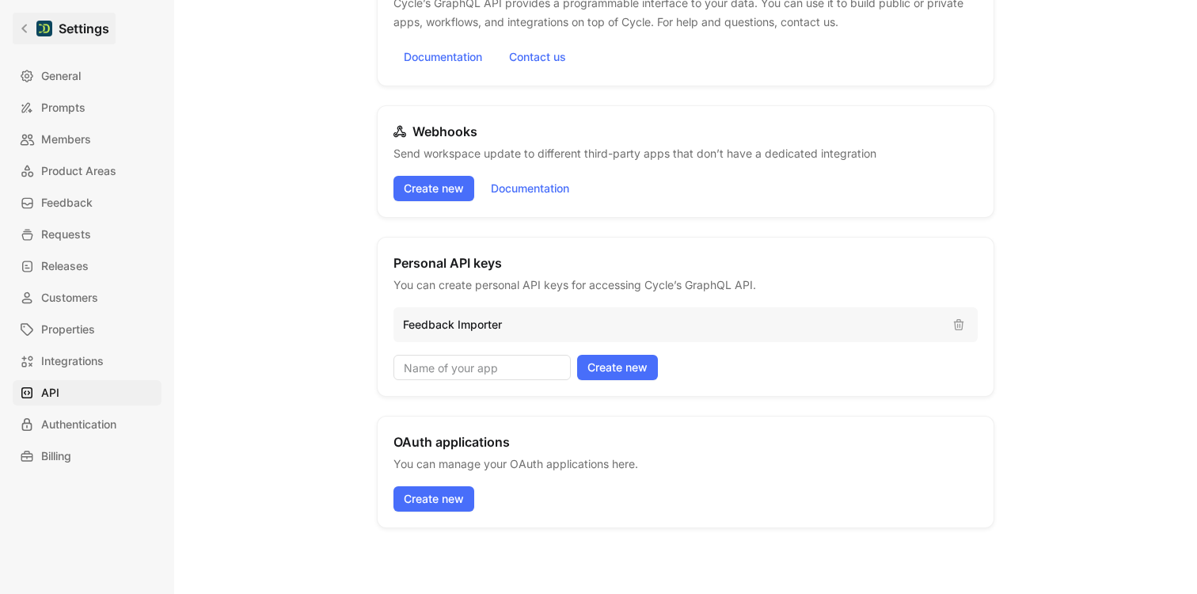
click at [14, 22] on link "Settings" at bounding box center [64, 29] width 103 height 32
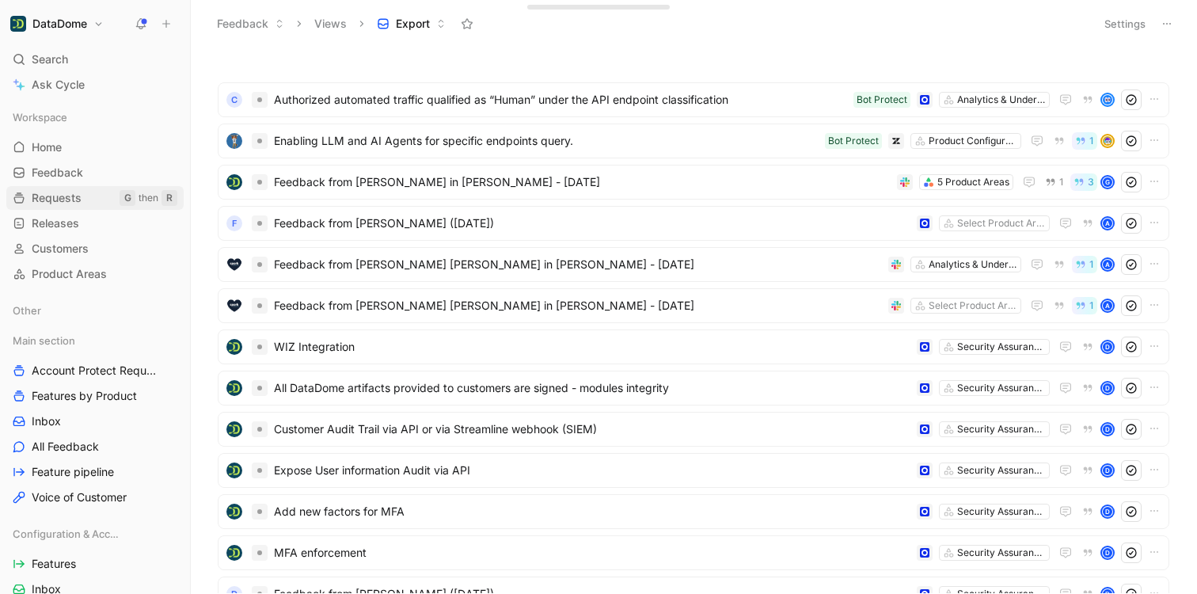
click at [53, 194] on span "Requests" at bounding box center [57, 198] width 50 height 16
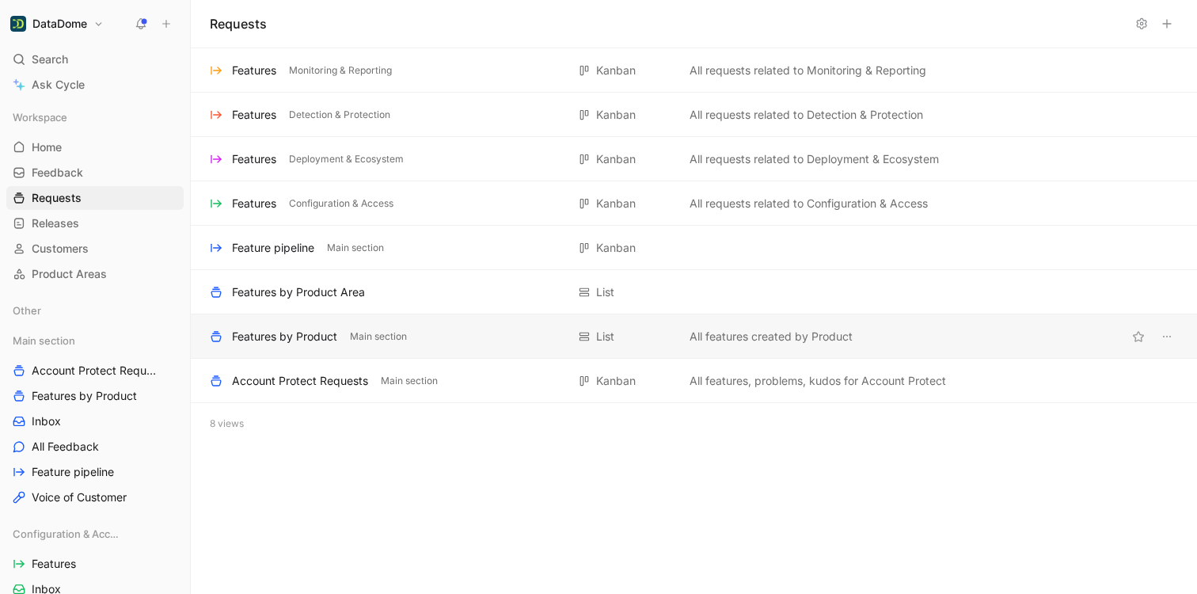
click at [293, 337] on div "Features by Product" at bounding box center [284, 336] width 105 height 19
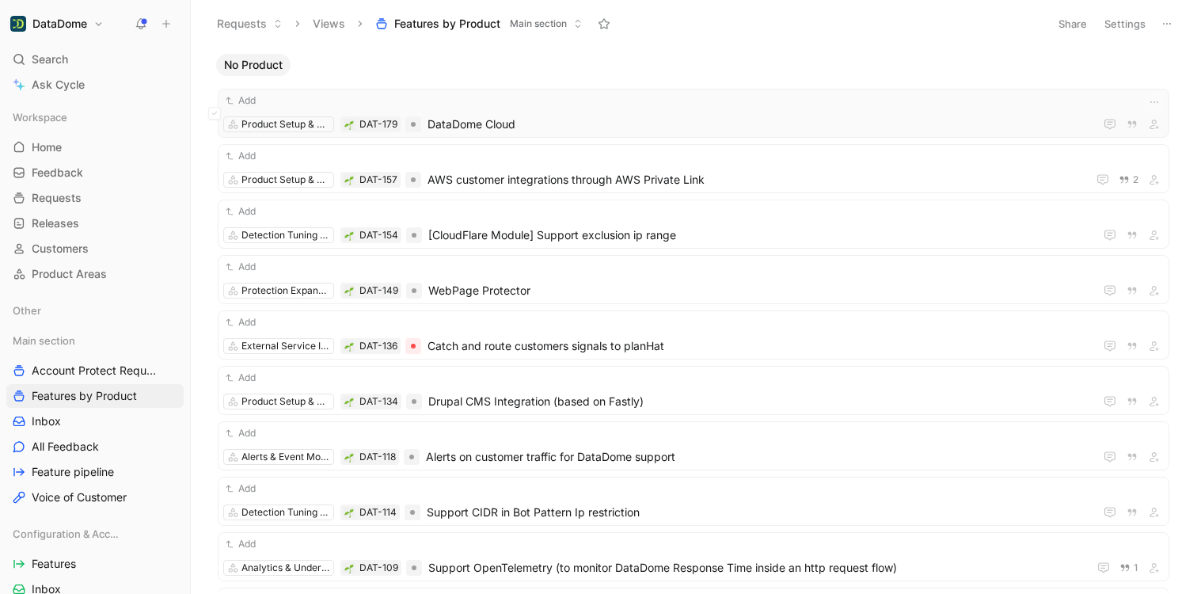
click at [544, 124] on span "DataDome Cloud" at bounding box center [758, 124] width 660 height 19
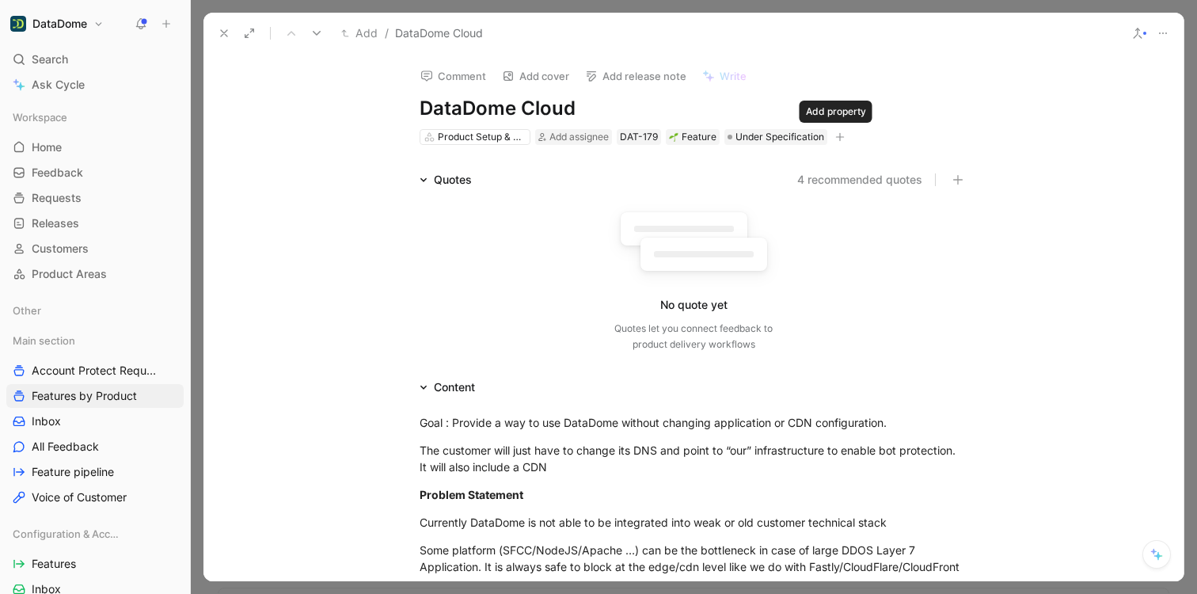
click at [841, 136] on button "button" at bounding box center [840, 137] width 16 height 16
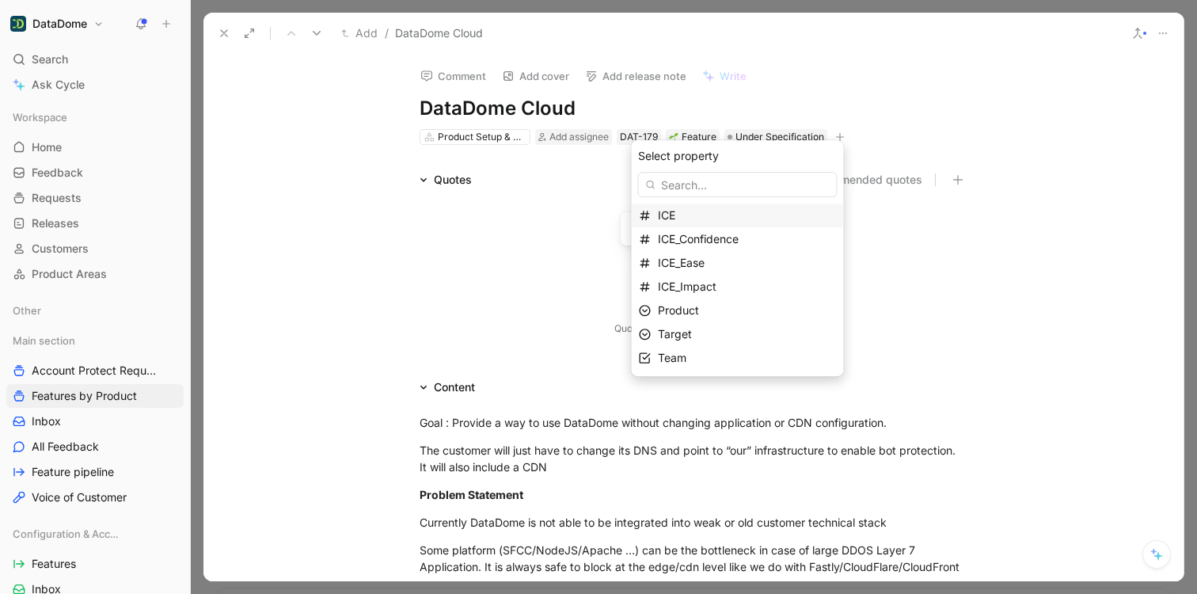
click at [67, 22] on h1 "DataDome" at bounding box center [59, 24] width 55 height 14
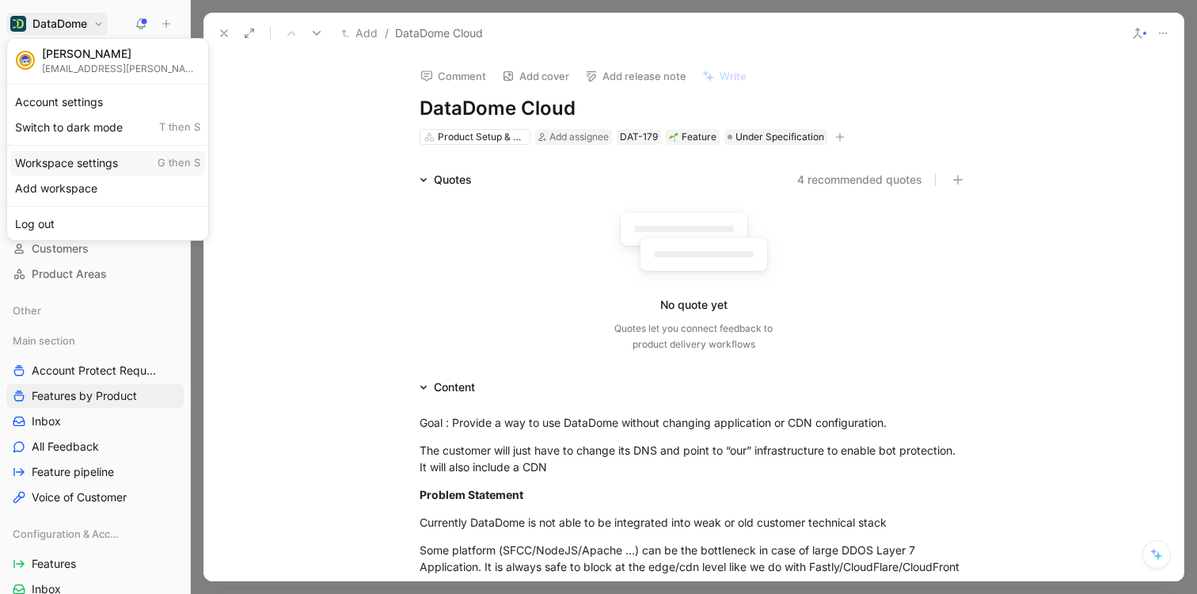
click at [65, 158] on div "Workspace settings G then S" at bounding box center [107, 162] width 195 height 25
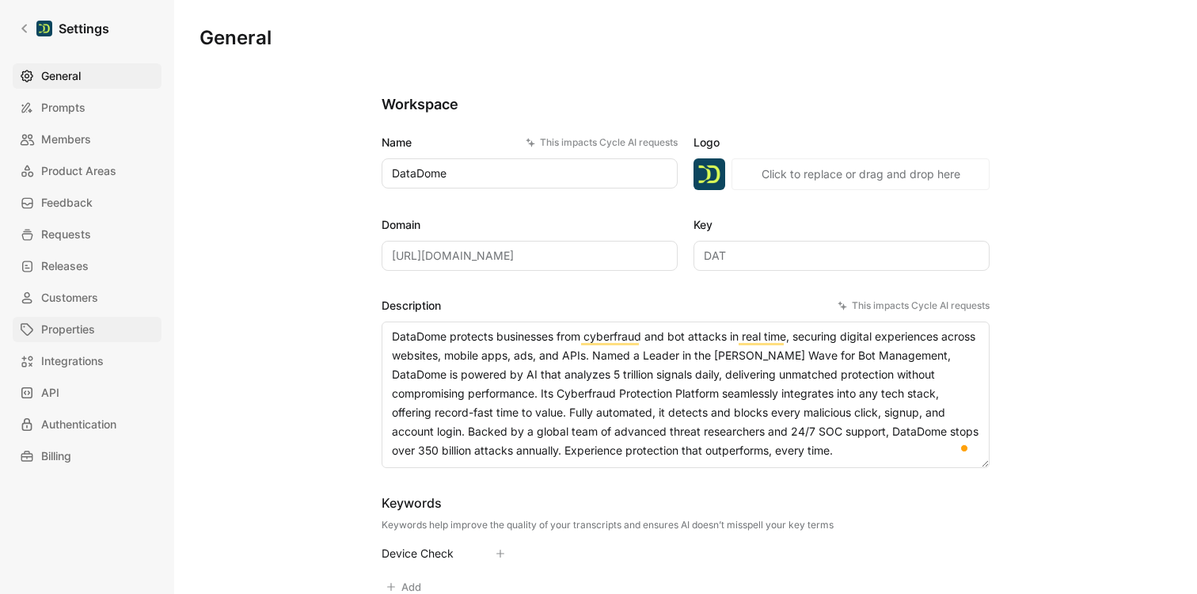
click at [70, 329] on span "Properties" at bounding box center [68, 329] width 54 height 19
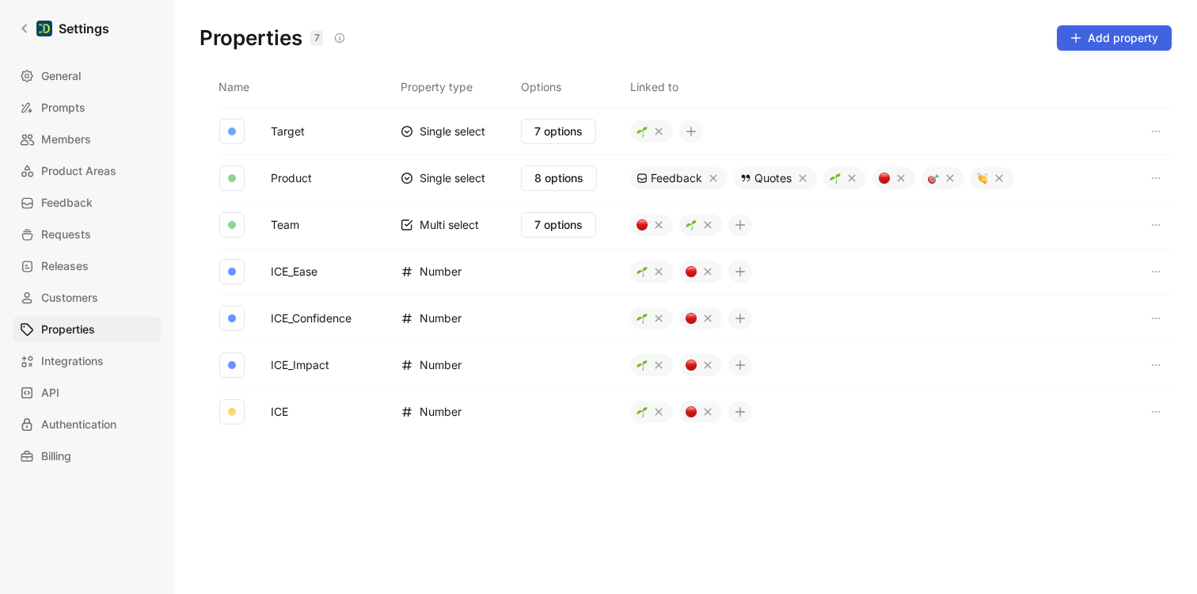
click at [1137, 37] on span "Add property" at bounding box center [1114, 38] width 88 height 19
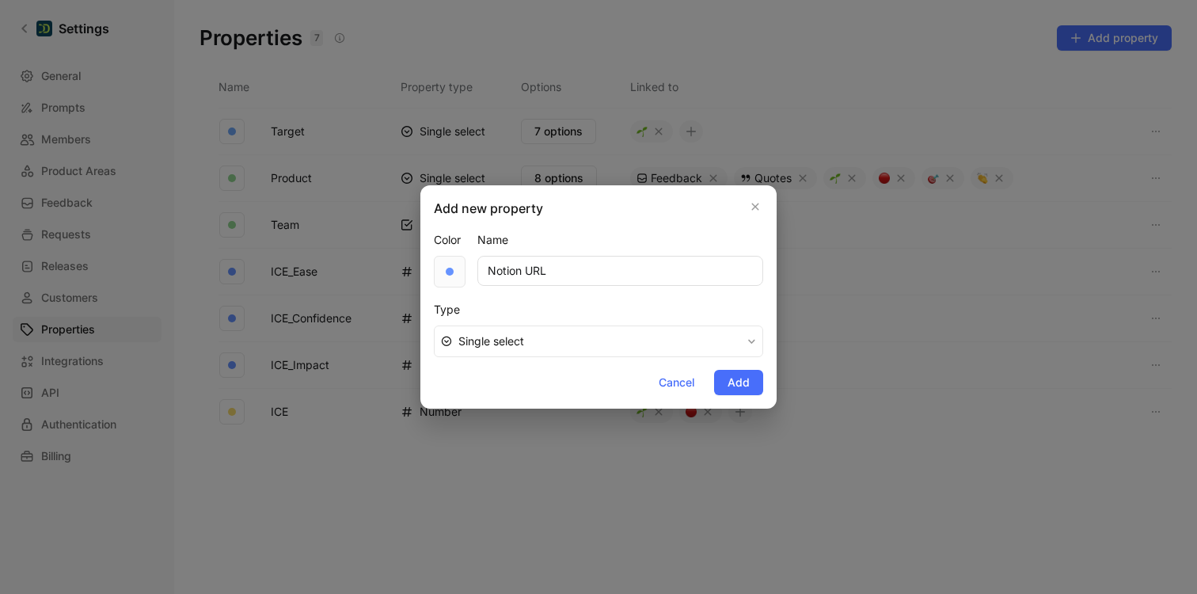
type input "Notion URL"
click at [452, 278] on div at bounding box center [450, 272] width 32 height 32
click at [566, 333] on div at bounding box center [561, 329] width 17 height 17
click at [616, 303] on div "Type" at bounding box center [598, 309] width 329 height 19
click at [487, 344] on span "Single select" at bounding box center [599, 341] width 283 height 19
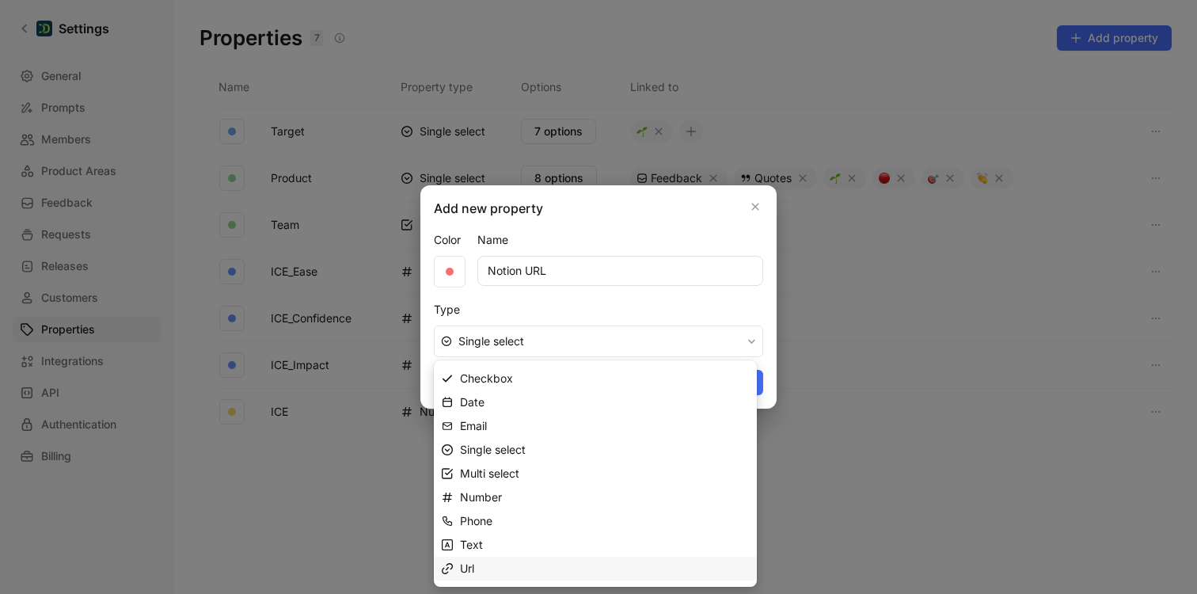
click at [472, 565] on span "Url" at bounding box center [467, 567] width 14 height 13
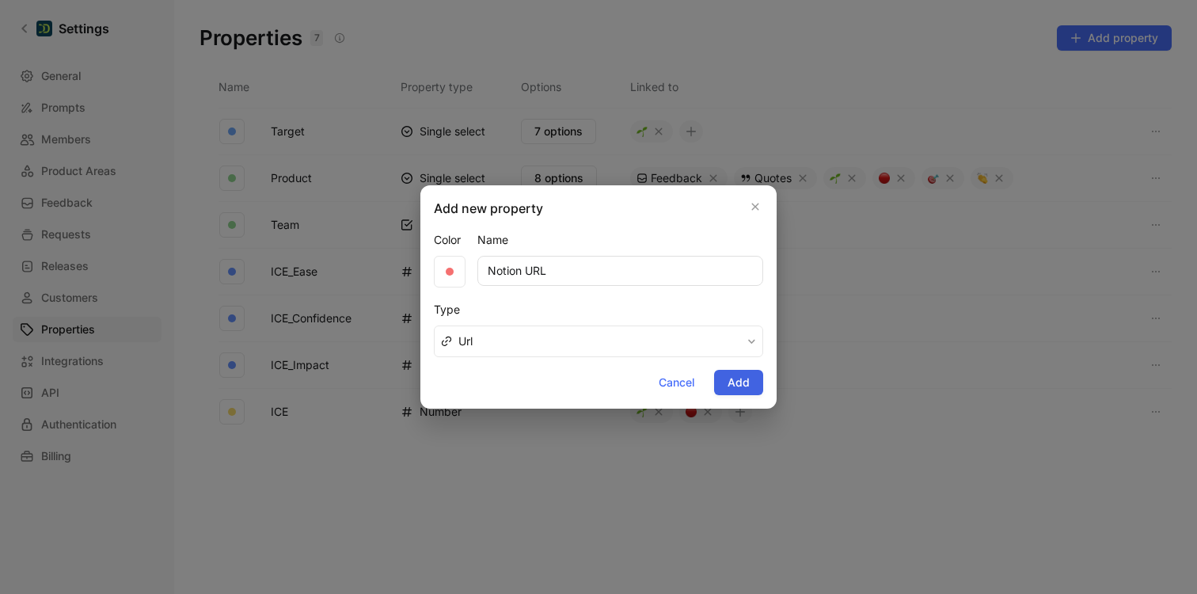
click at [751, 378] on button "Add" at bounding box center [738, 382] width 49 height 25
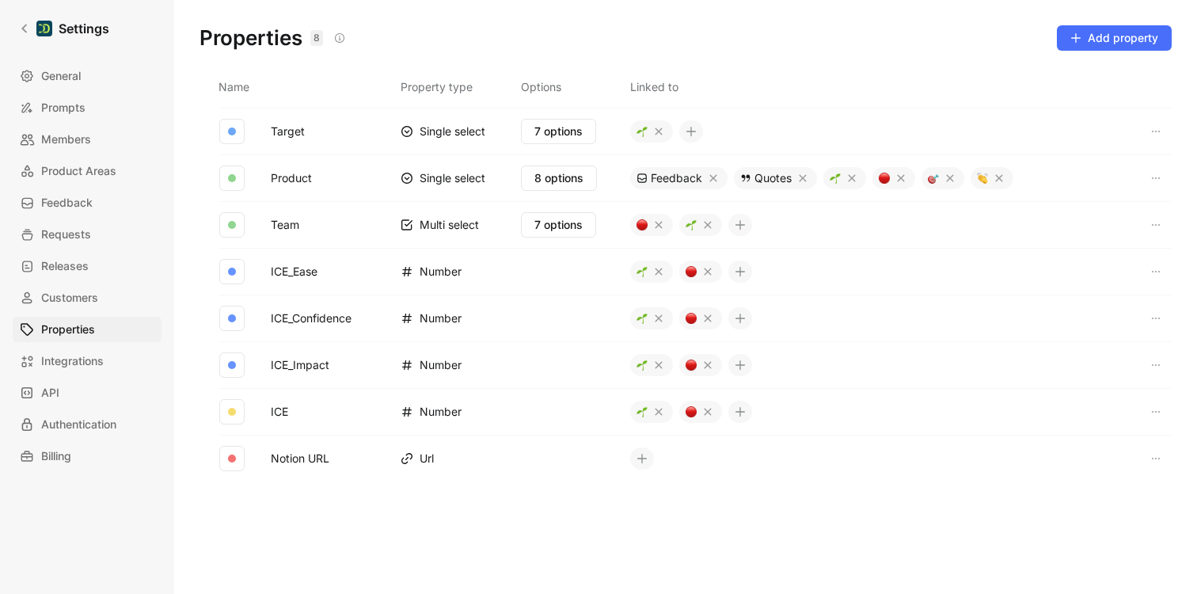
click at [648, 458] on button at bounding box center [642, 458] width 24 height 22
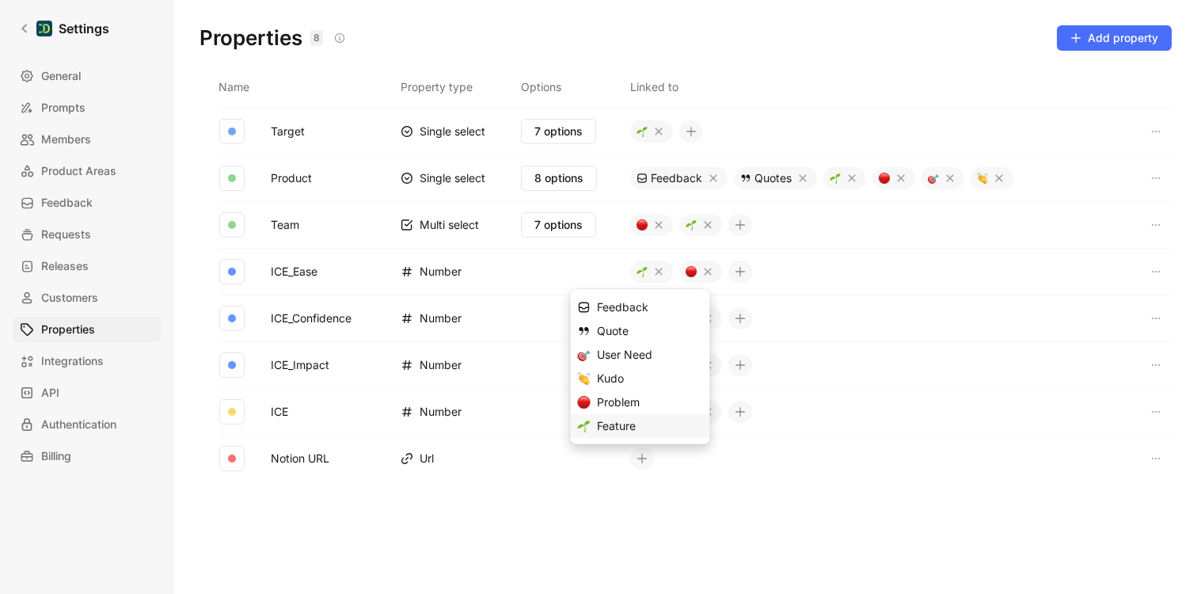
click at [622, 430] on div "Feature" at bounding box center [650, 425] width 106 height 19
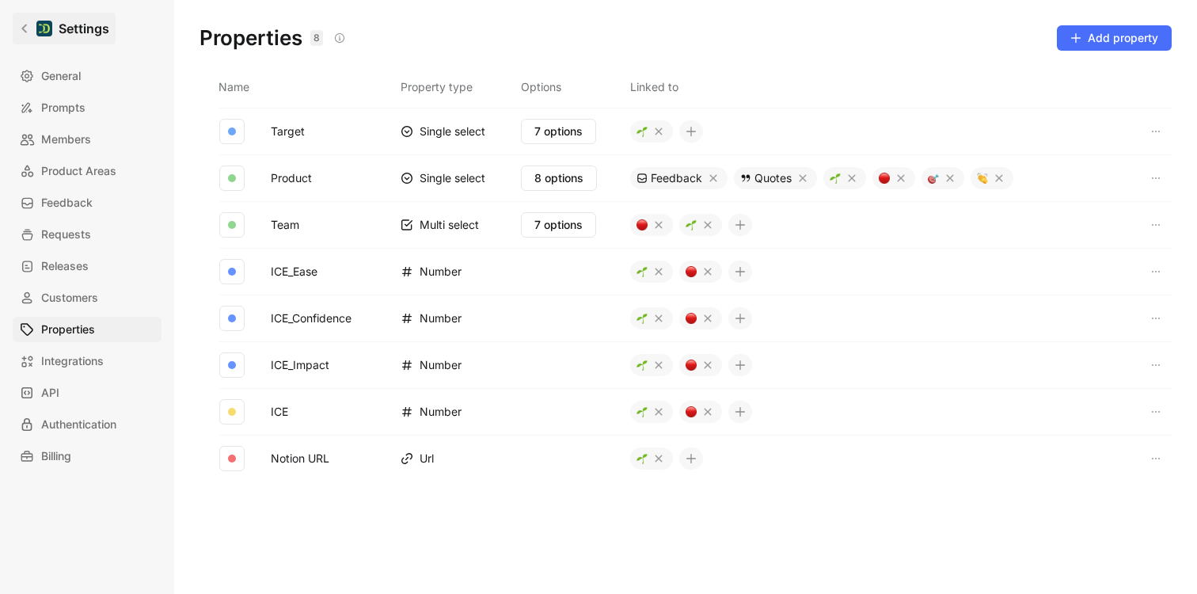
click at [22, 26] on icon at bounding box center [24, 28] width 11 height 11
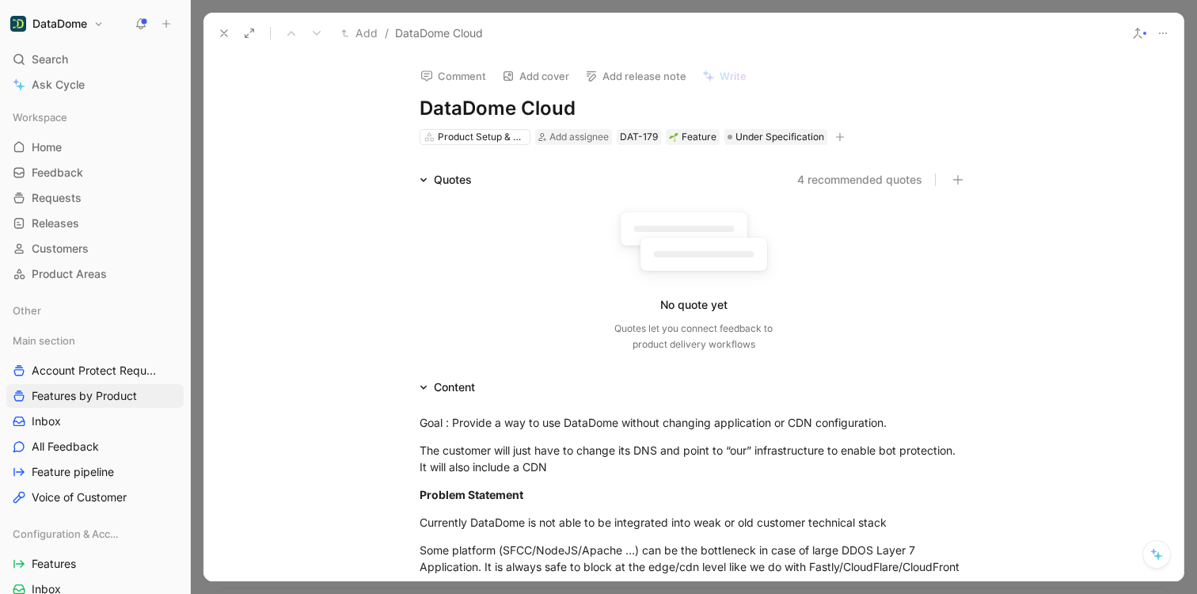
click at [836, 136] on icon "button" at bounding box center [840, 136] width 9 height 1
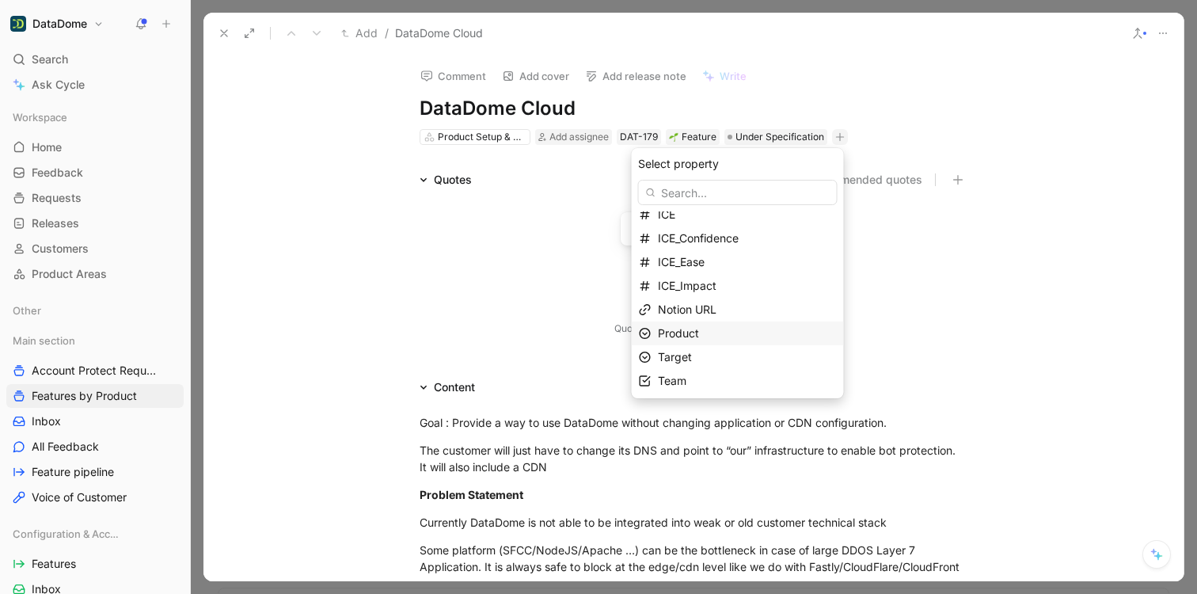
scroll to position [10, 0]
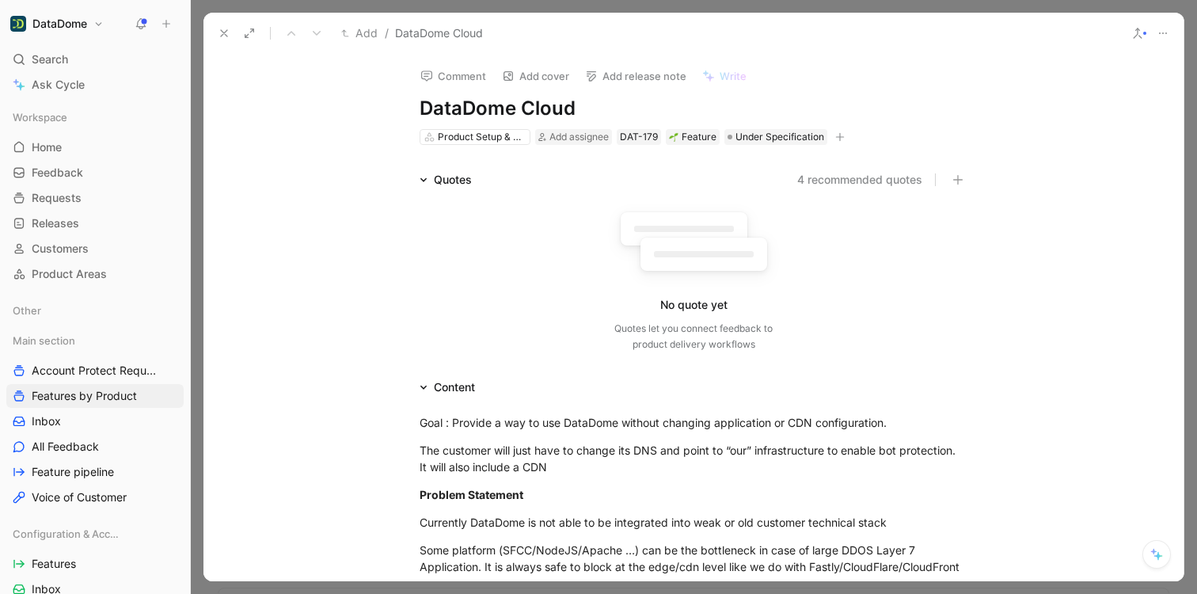
click at [249, 32] on icon at bounding box center [249, 33] width 13 height 13
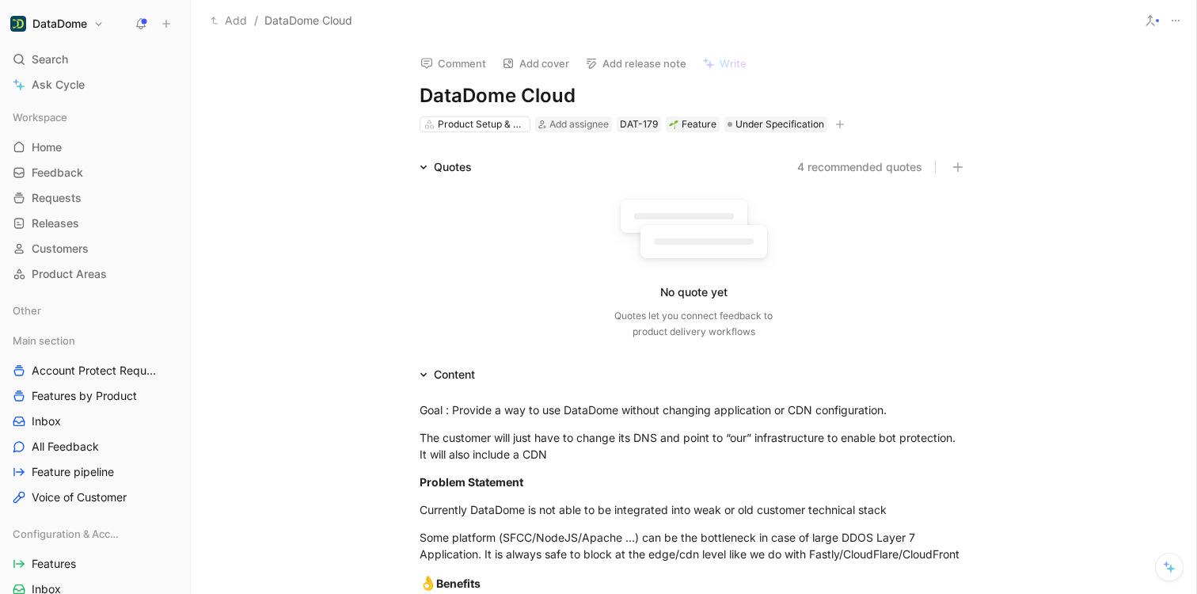
click at [209, 21] on button "Add" at bounding box center [229, 20] width 44 height 19
click at [1178, 22] on icon at bounding box center [1175, 20] width 13 height 13
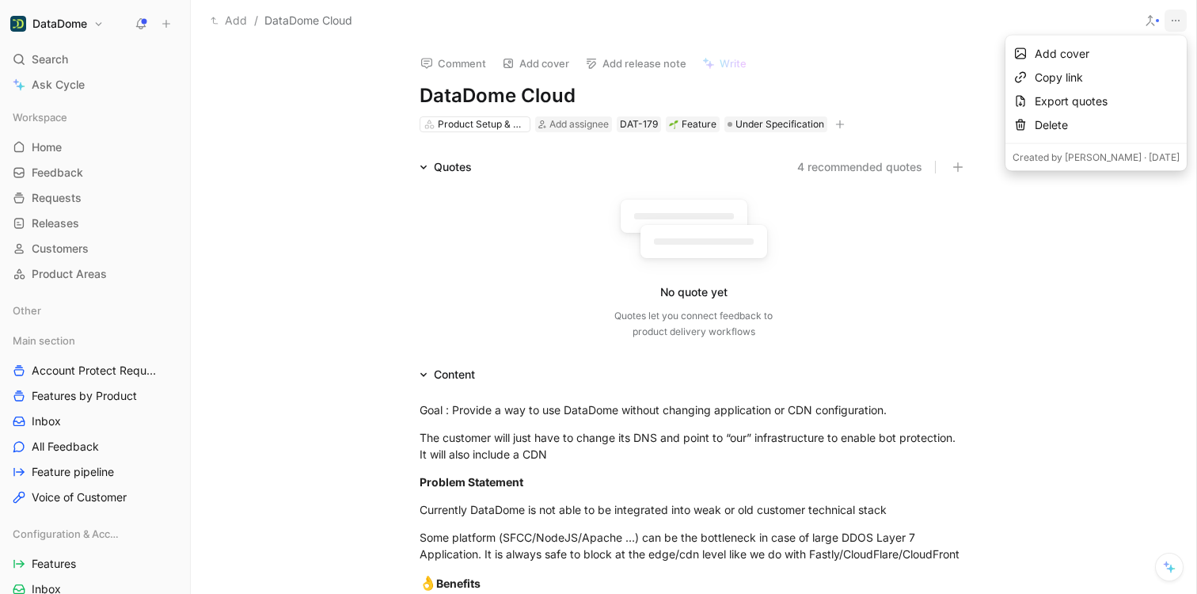
drag, startPoint x: 330, startPoint y: 192, endPoint x: 310, endPoint y: 177, distance: 24.9
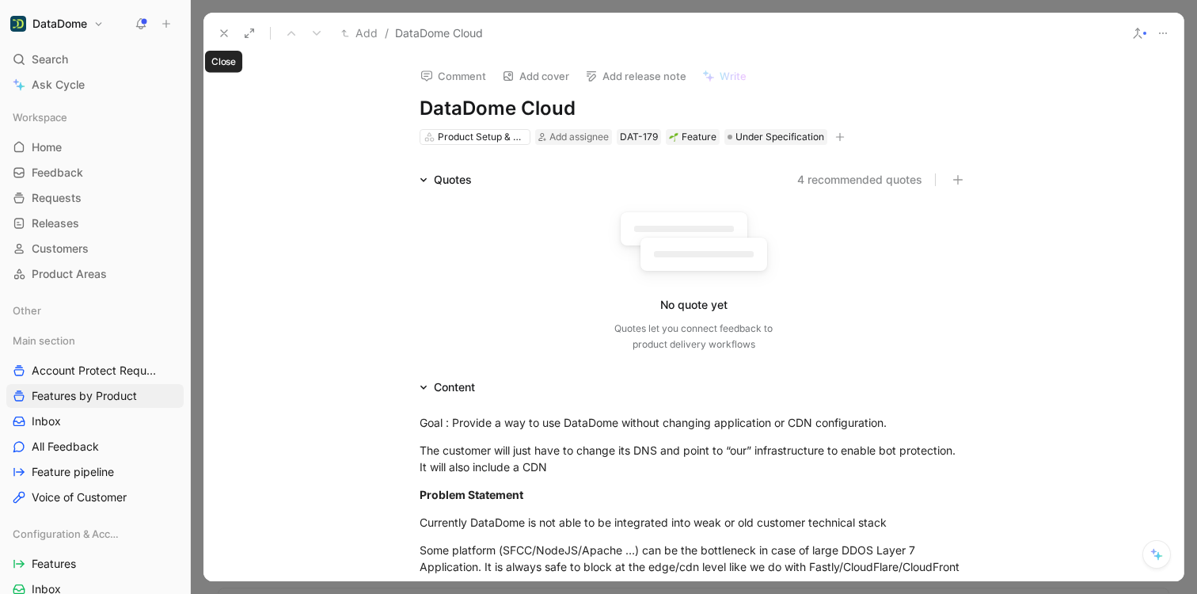
click at [225, 32] on use at bounding box center [224, 33] width 6 height 6
